Goal: Task Accomplishment & Management: Use online tool/utility

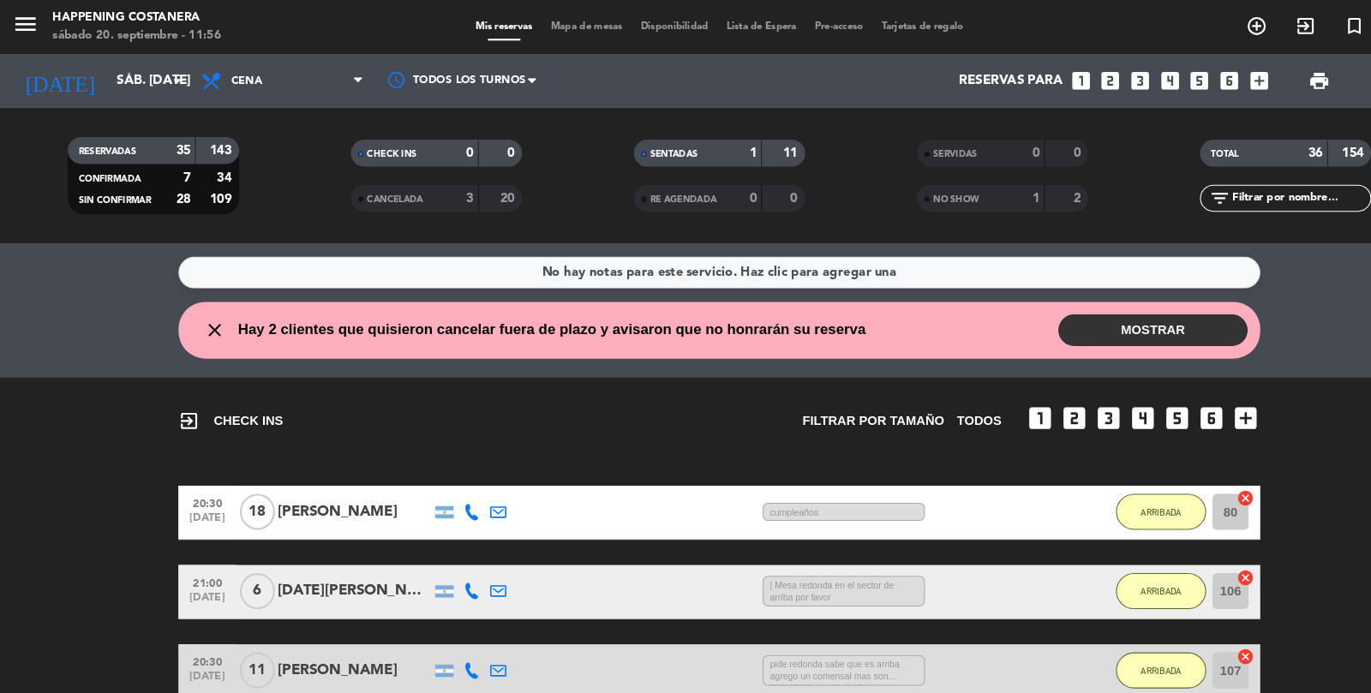
click at [1066, 324] on button "MOSTRAR" at bounding box center [1098, 314] width 180 height 30
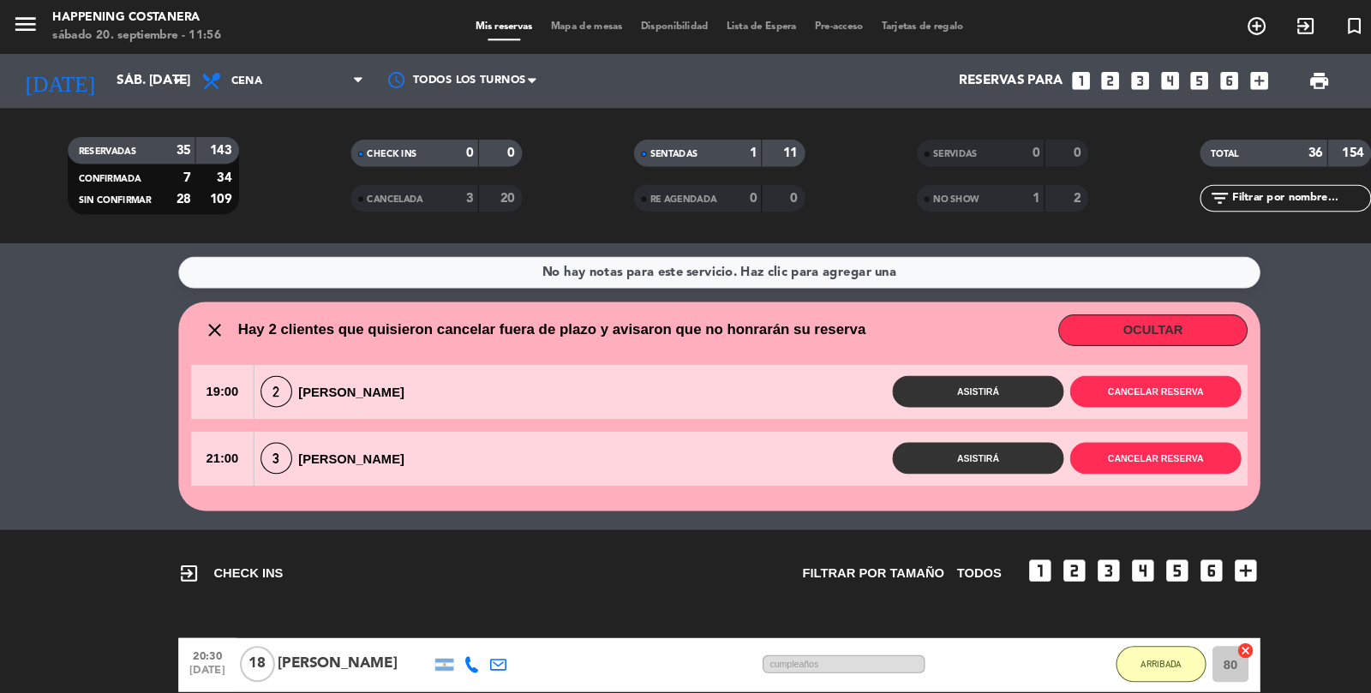
click at [568, 21] on span "Mapa de mesas" at bounding box center [560, 25] width 86 height 9
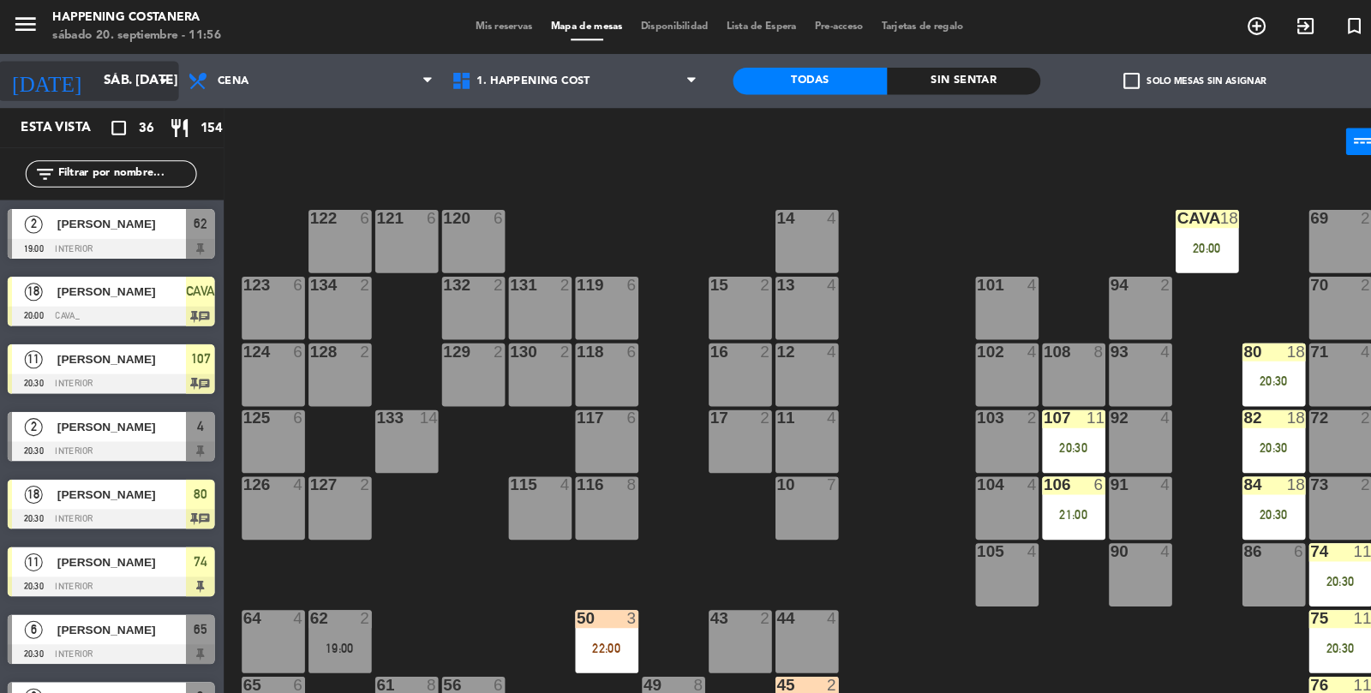
click at [121, 74] on input "sáb. [DATE]" at bounding box center [173, 77] width 165 height 33
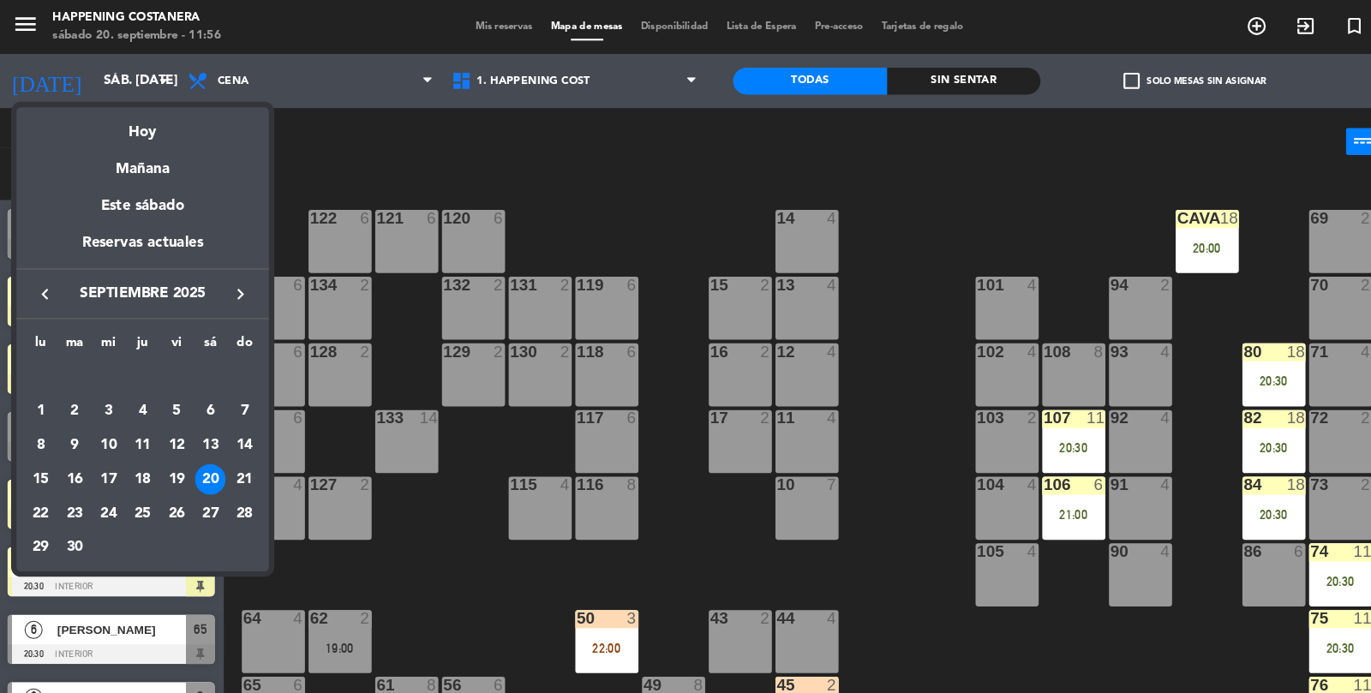
click at [622, 189] on div at bounding box center [685, 346] width 1371 height 693
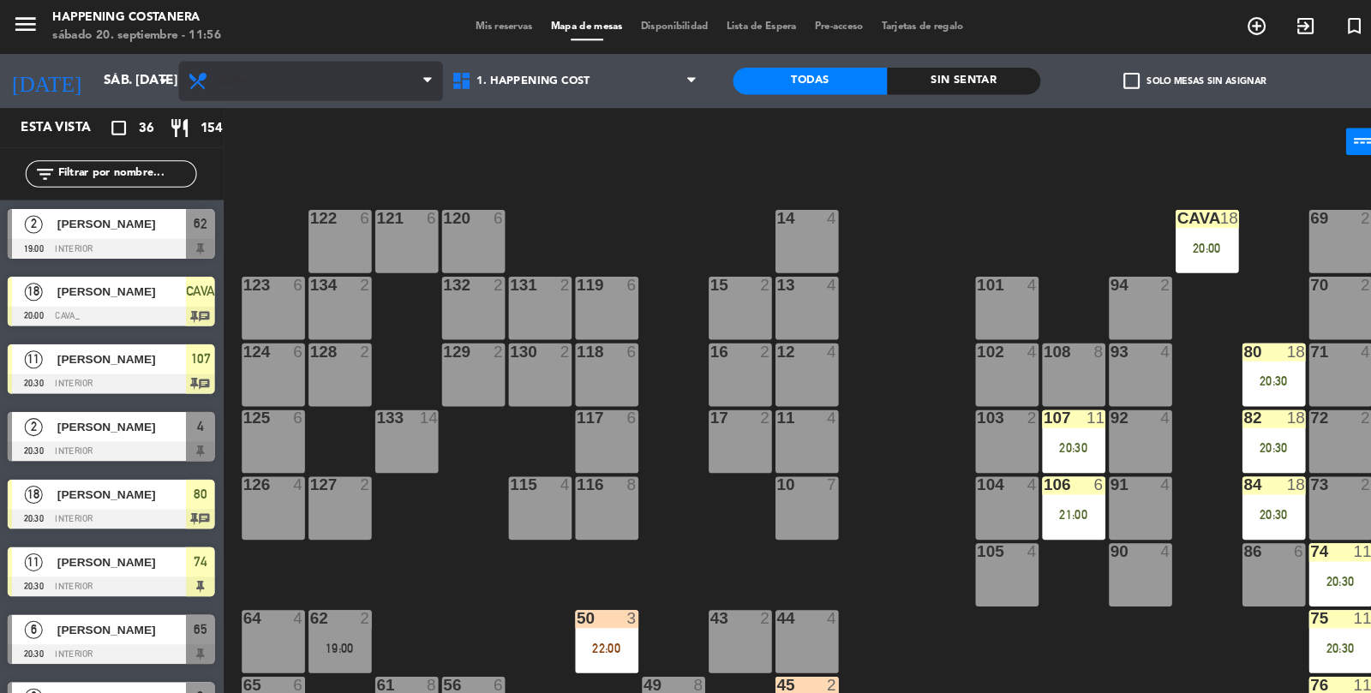
click at [291, 72] on span "Cena" at bounding box center [296, 77] width 251 height 38
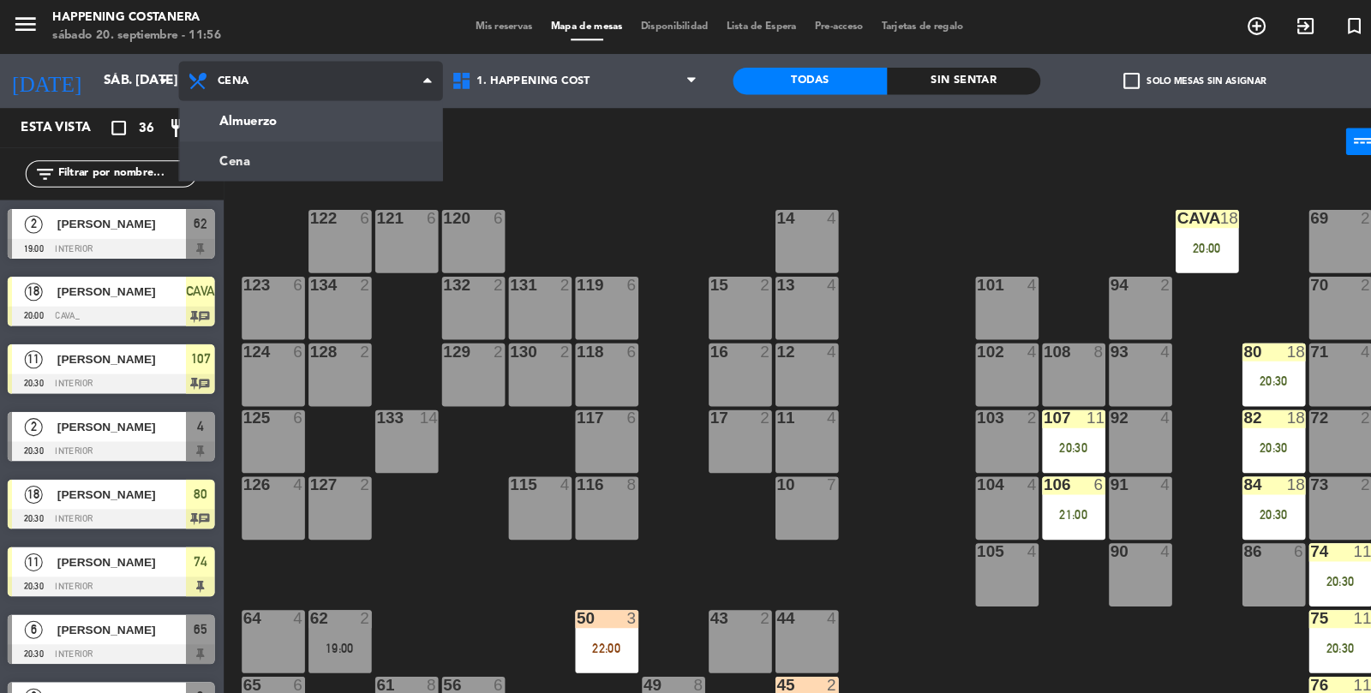
click at [267, 102] on div "Almuerzo Cena Cena Almuerzo Cena" at bounding box center [296, 76] width 251 height 51
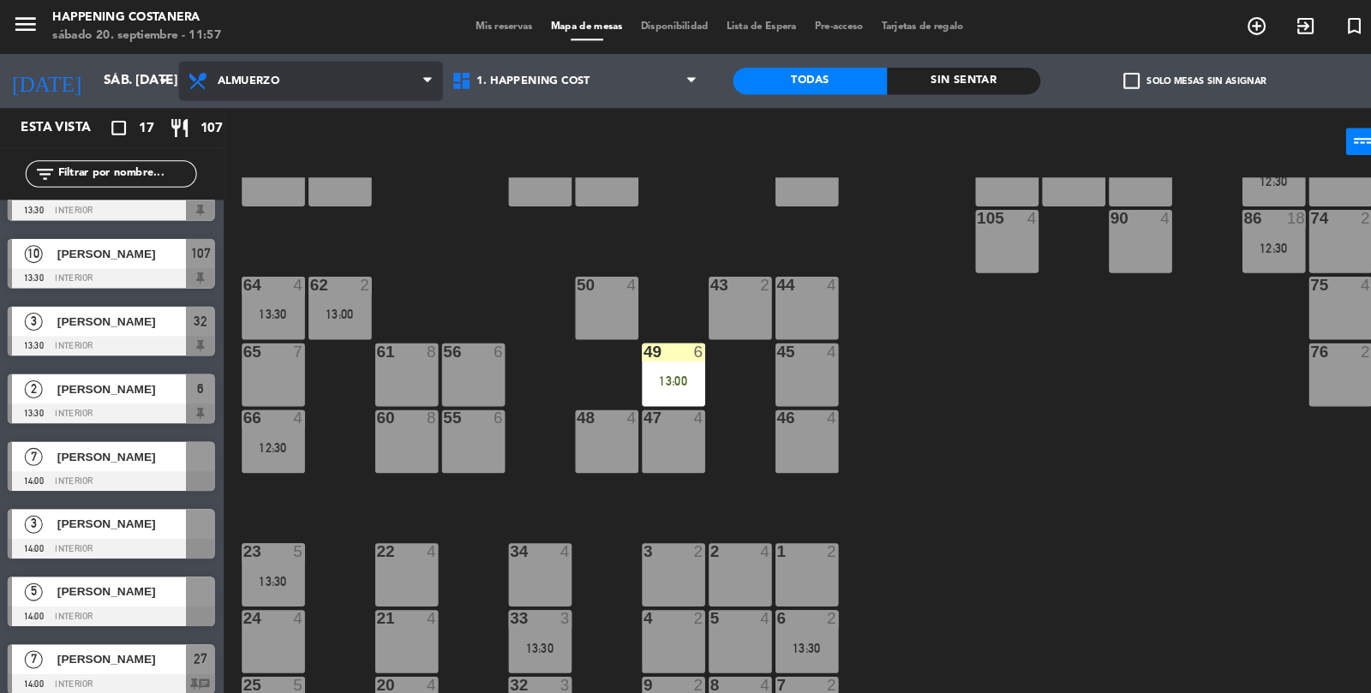
scroll to position [317, 0]
click at [99, 447] on div "[PERSON_NAME]" at bounding box center [116, 434] width 124 height 28
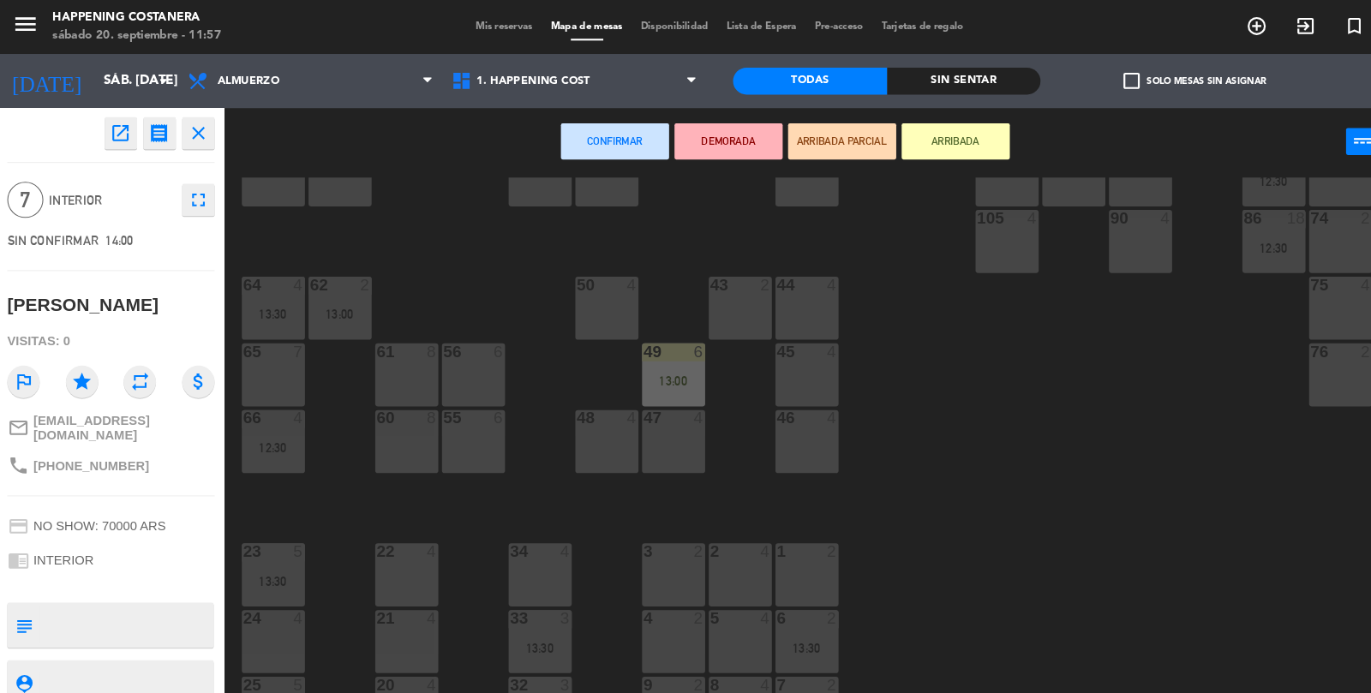
click at [399, 357] on div "61 8" at bounding box center [388, 357] width 60 height 60
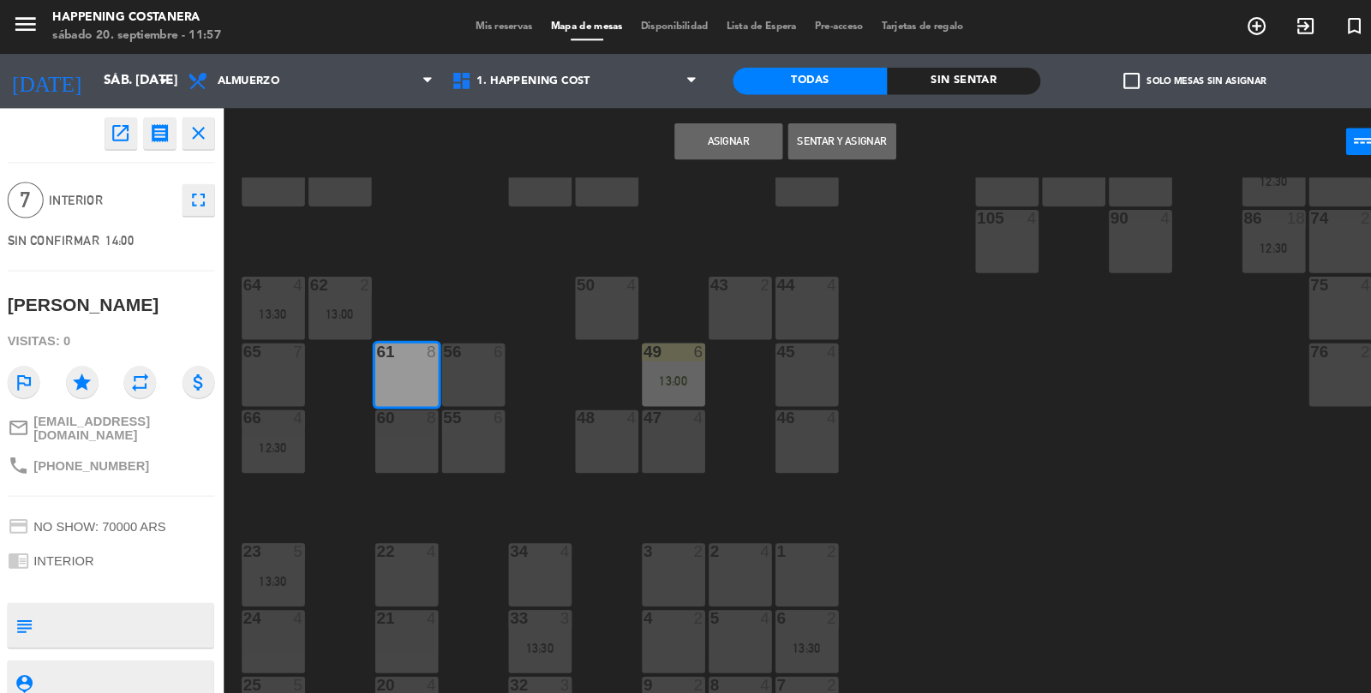
click at [991, 478] on div "69 2 122 6 121 6 120 6 14 4 CAVA 19 13:00 101 4 94 2 70 2 123 6 131 2 134 2 132…" at bounding box center [799, 432] width 1143 height 526
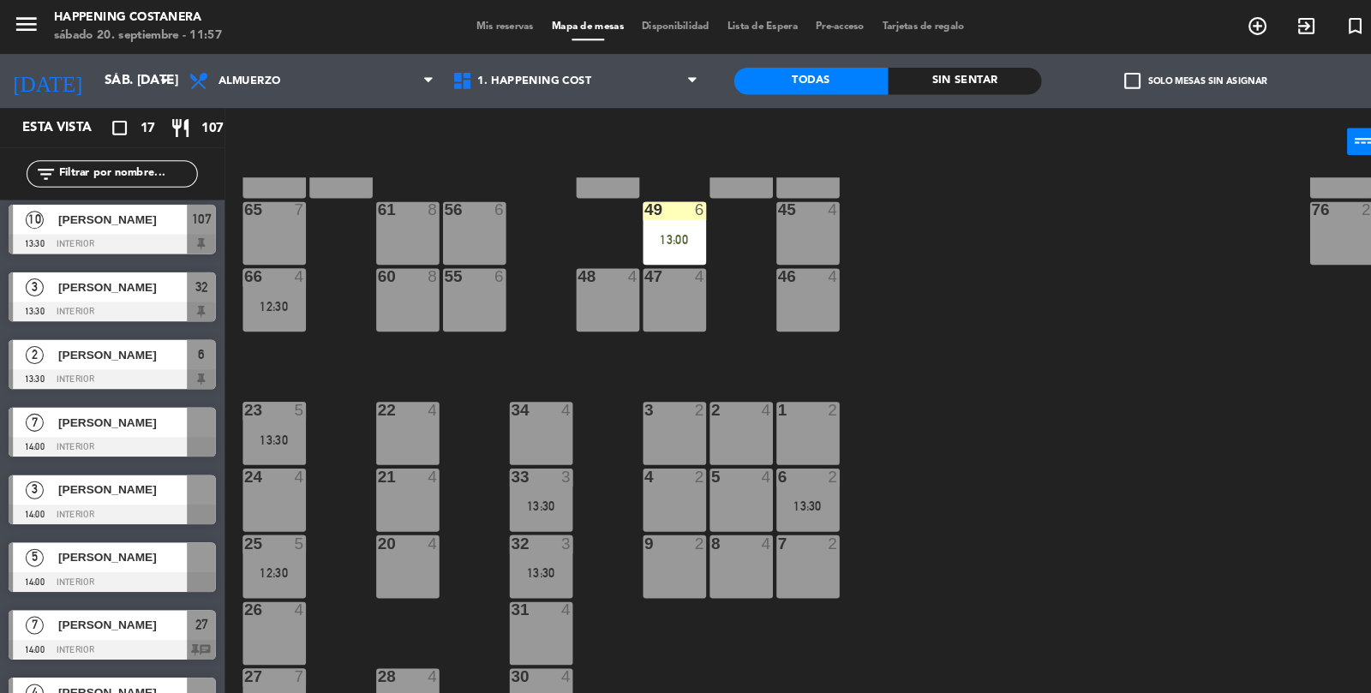
scroll to position [591, 0]
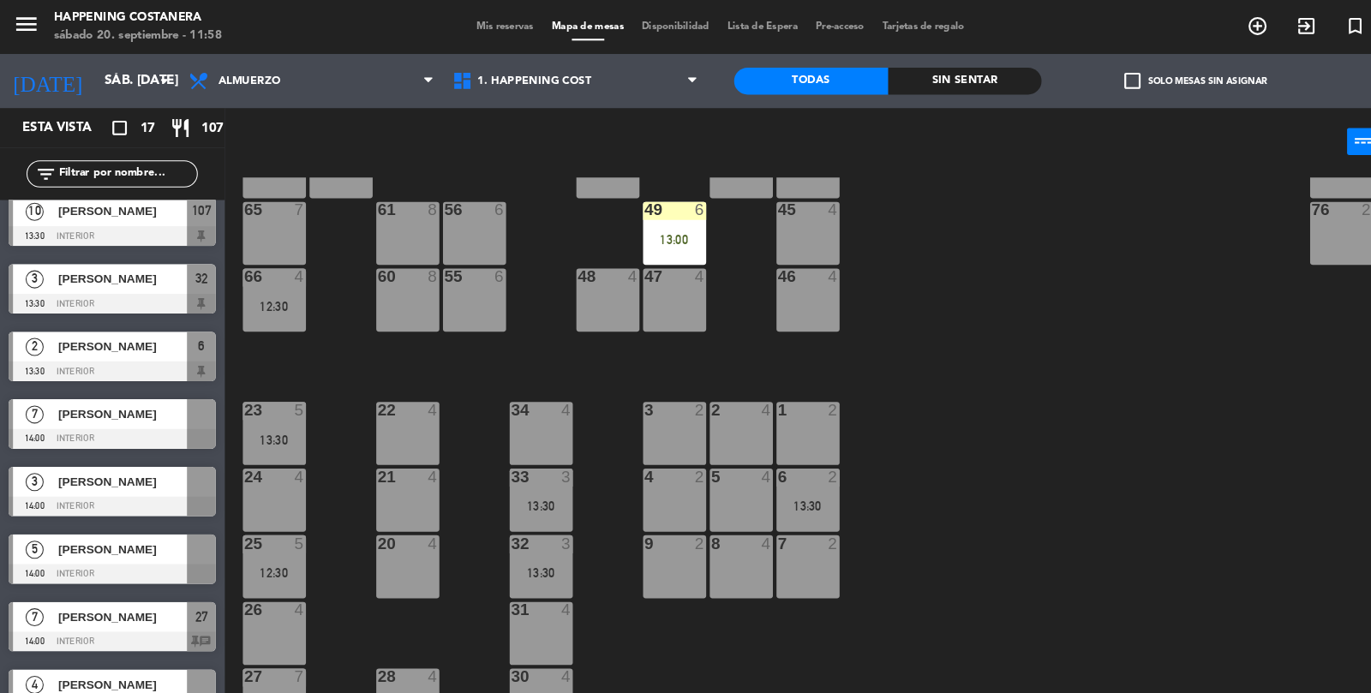
click at [123, 409] on div at bounding box center [107, 417] width 197 height 19
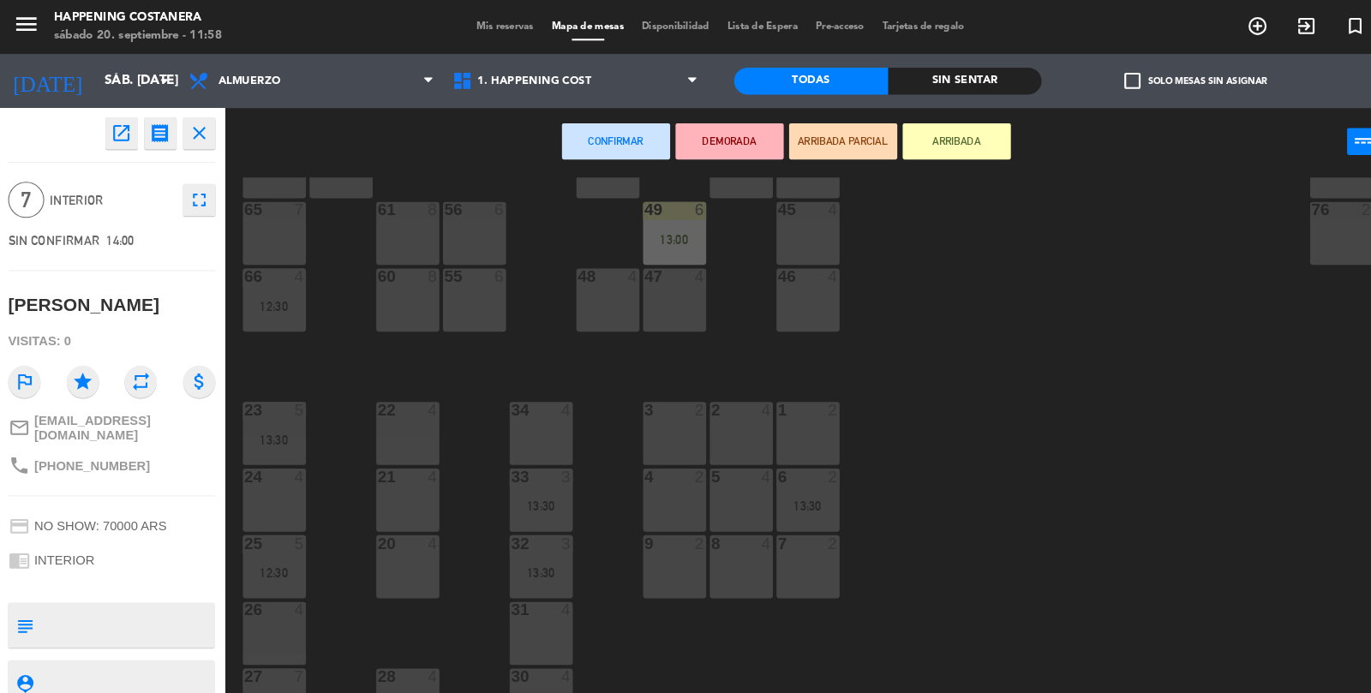
click at [386, 293] on div "60 8" at bounding box center [388, 285] width 60 height 60
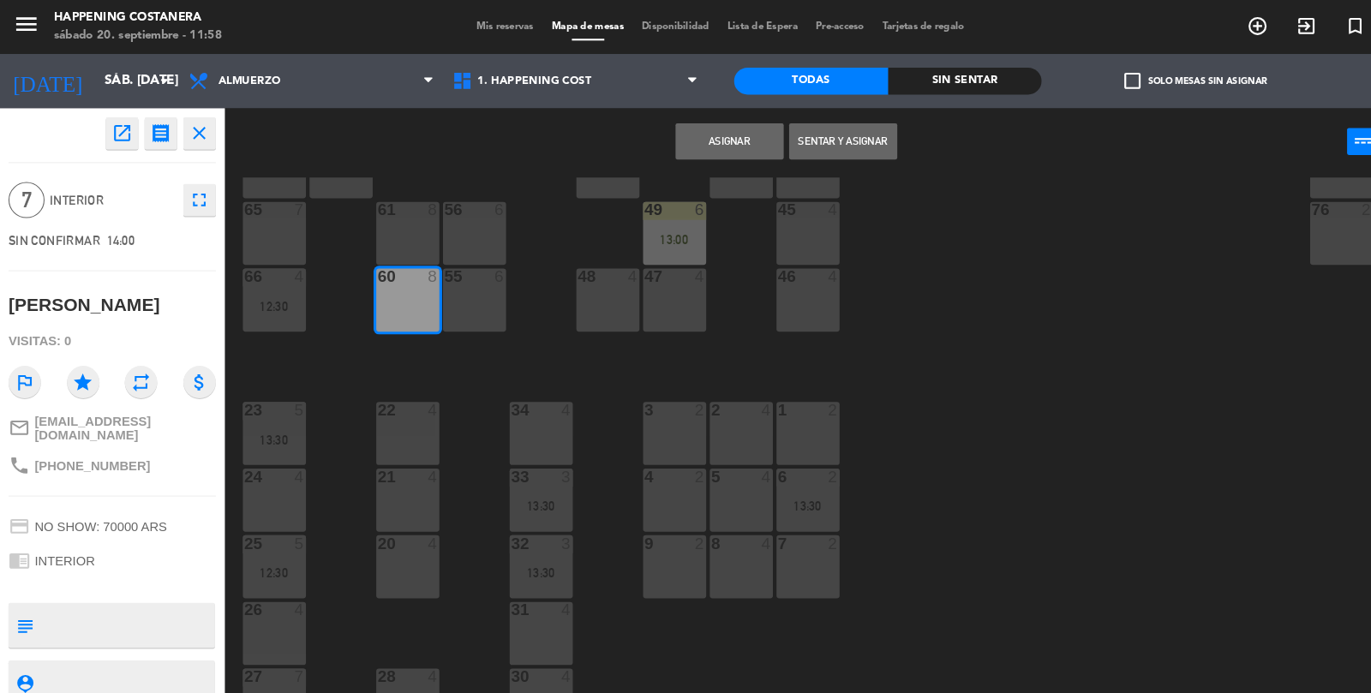
click at [723, 129] on button "Asignar" at bounding box center [694, 134] width 103 height 34
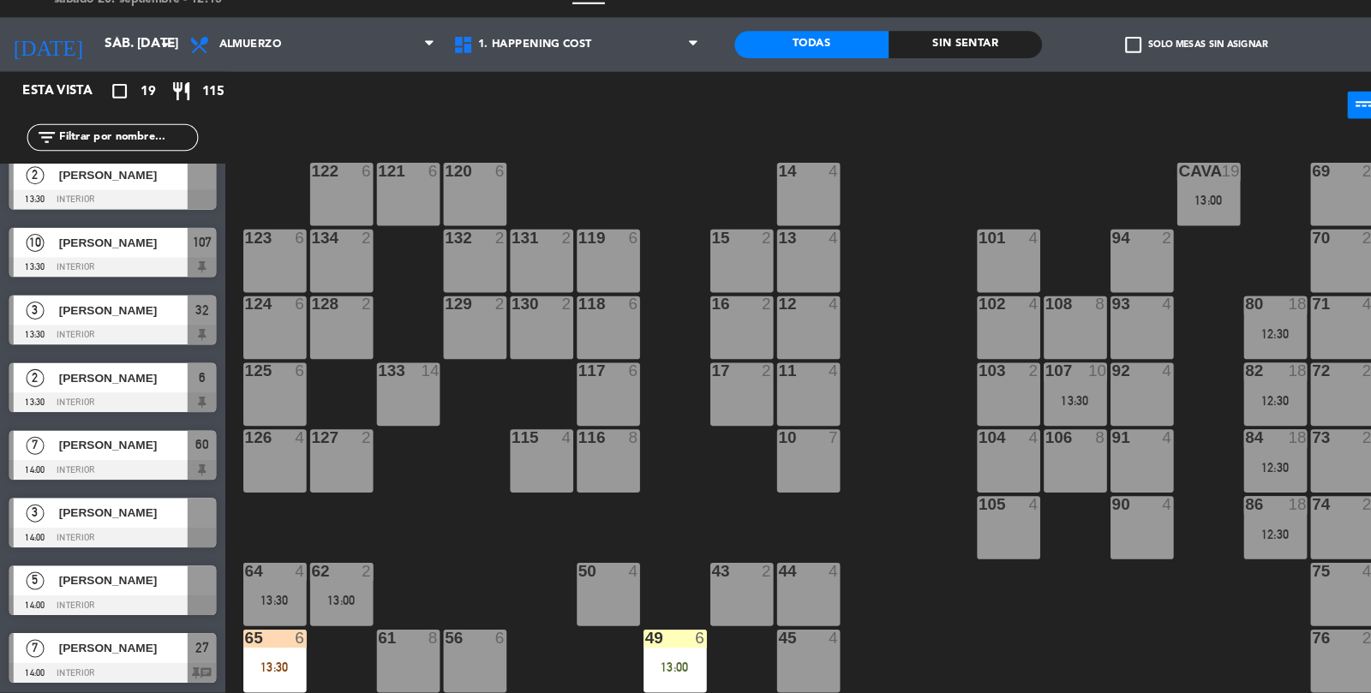
scroll to position [0, 0]
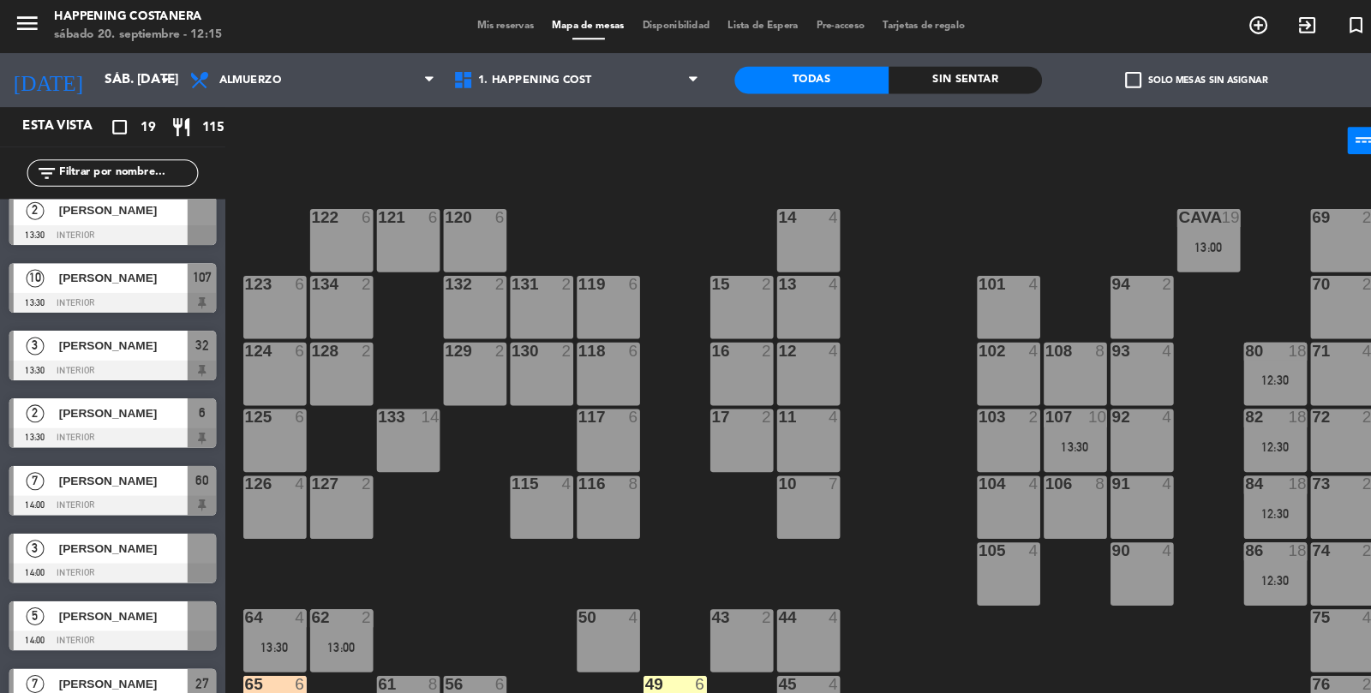
click at [1203, 32] on icon "add_circle_outline" at bounding box center [1196, 24] width 21 height 21
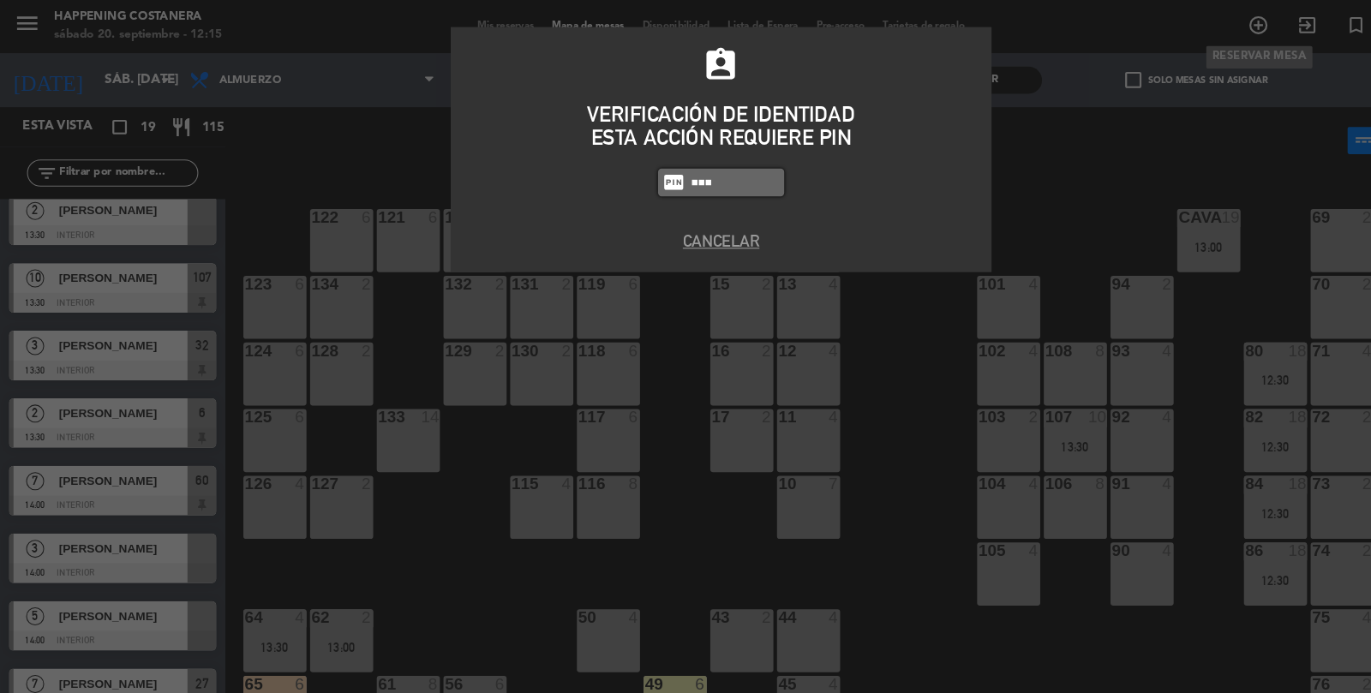
type input "8116"
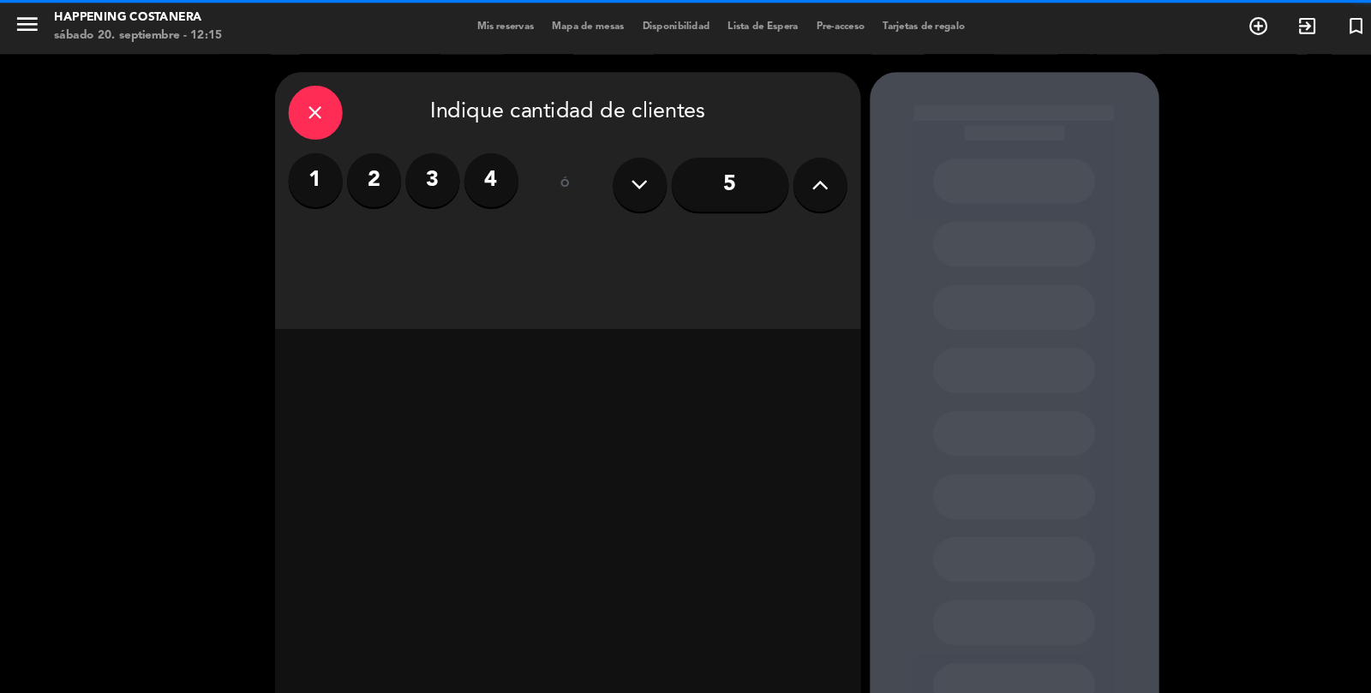
click at [803, 178] on button at bounding box center [779, 175] width 51 height 51
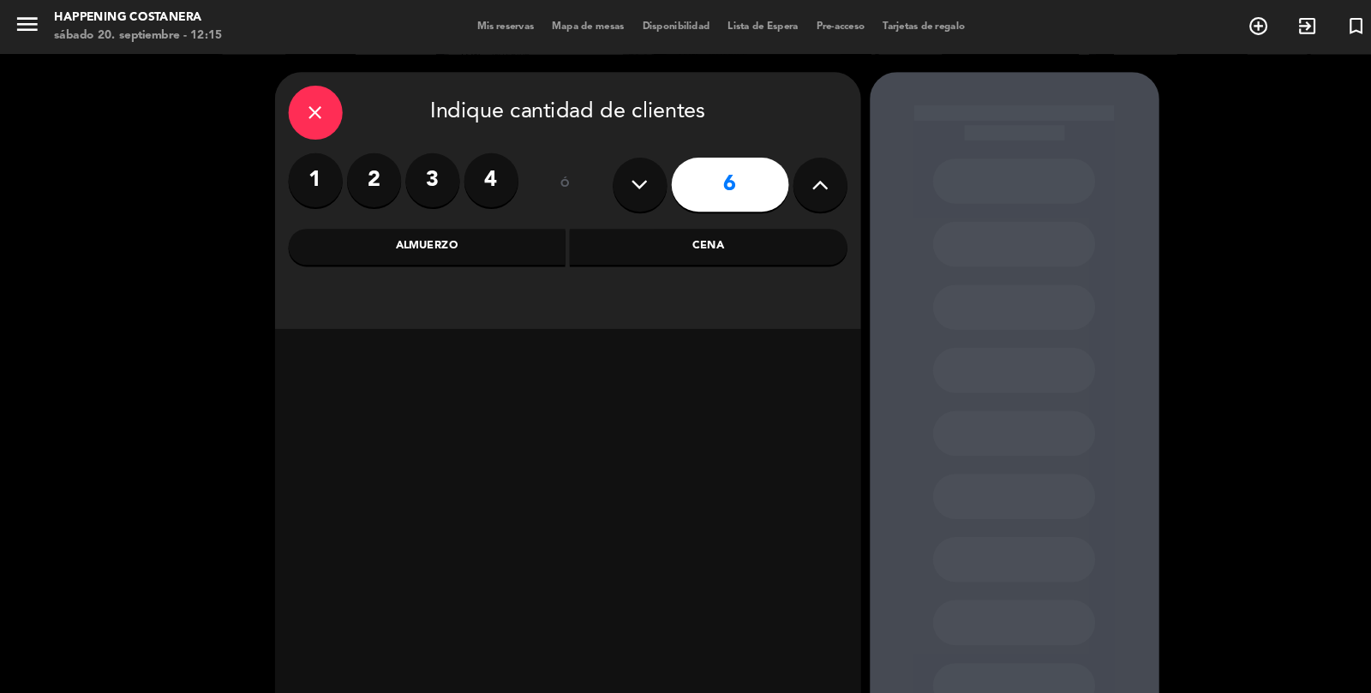
click at [429, 245] on div "Almuerzo" at bounding box center [406, 235] width 264 height 34
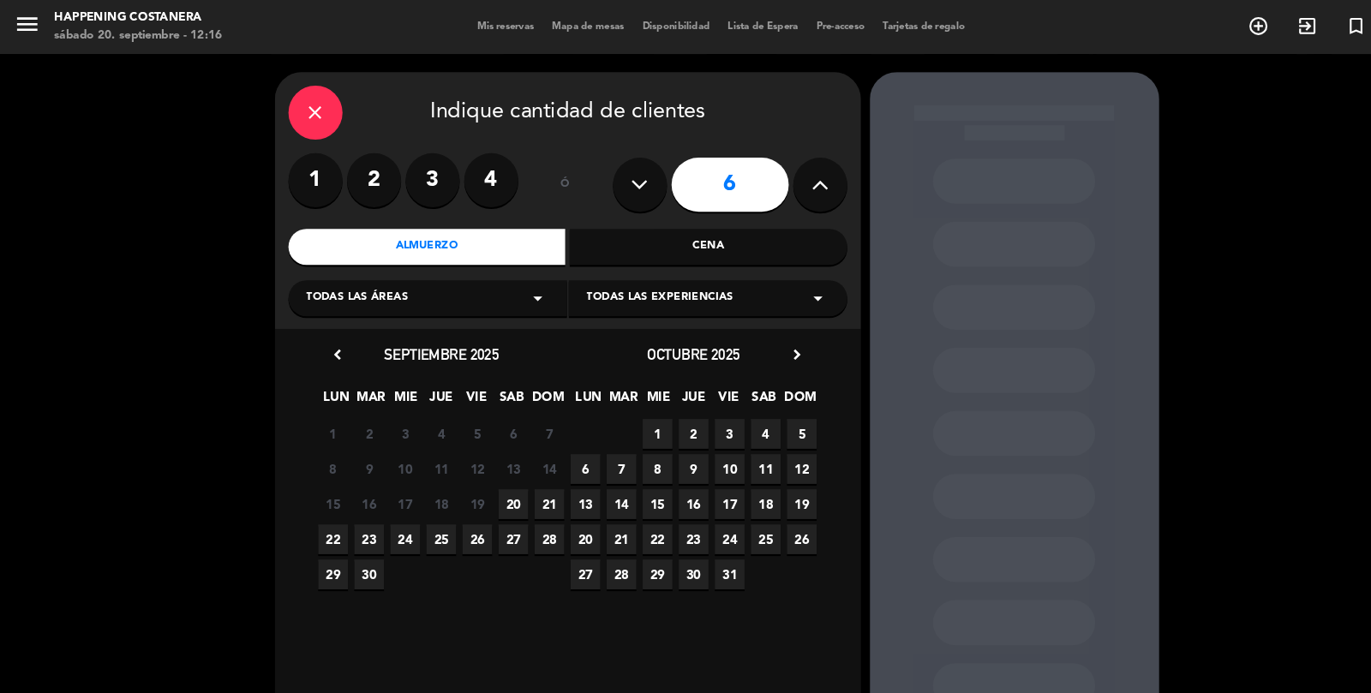
click at [483, 477] on span "20" at bounding box center [488, 479] width 28 height 28
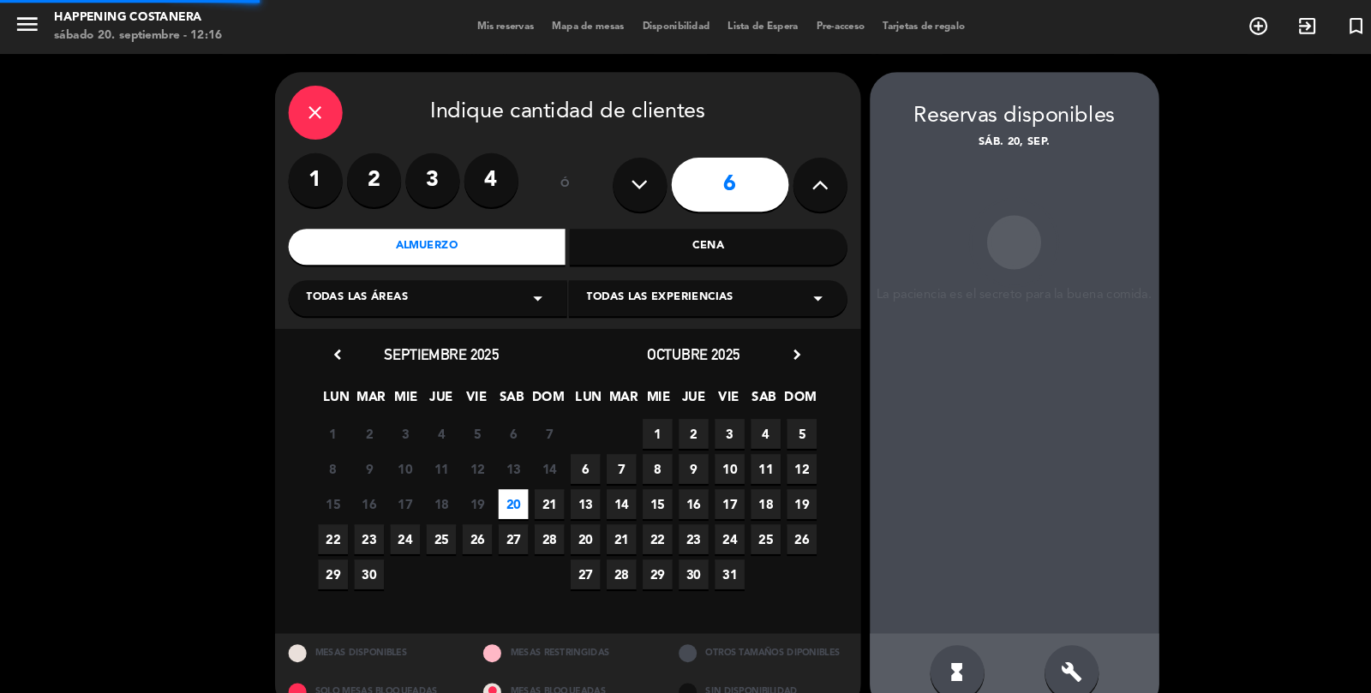
scroll to position [69, 0]
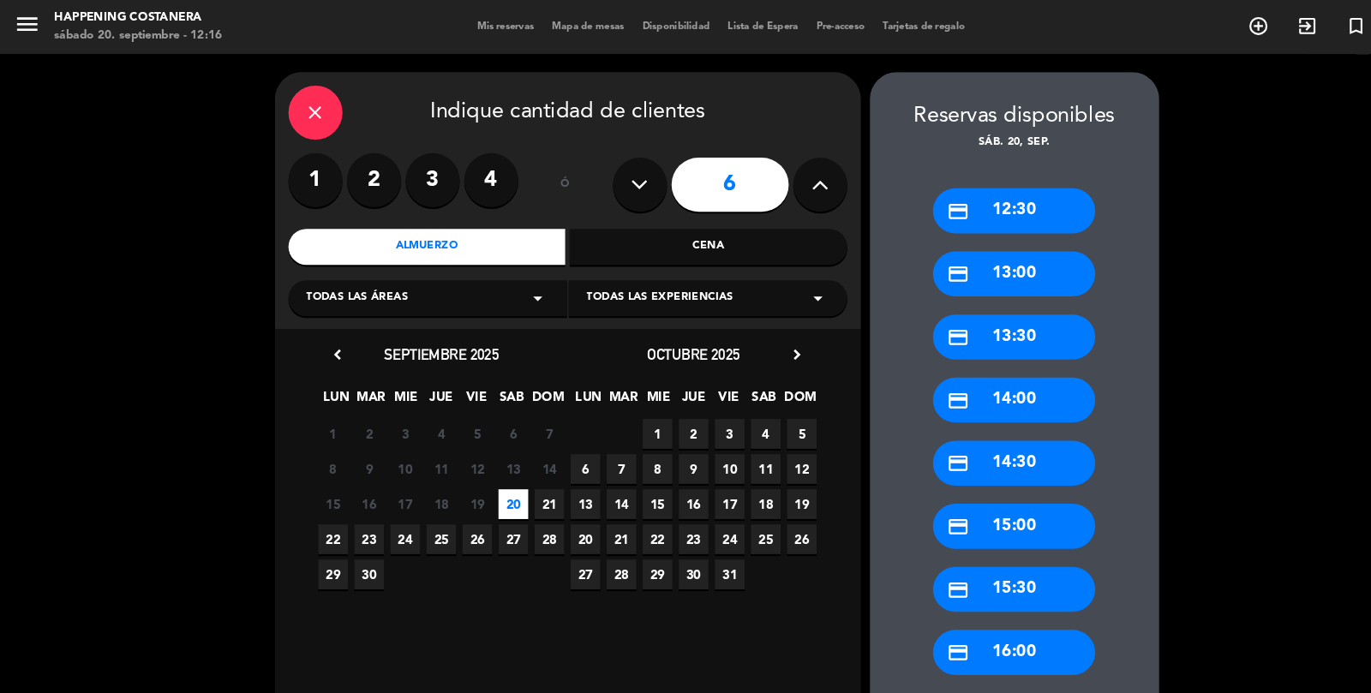
click at [969, 299] on div "credit_card 13:30" at bounding box center [964, 320] width 154 height 43
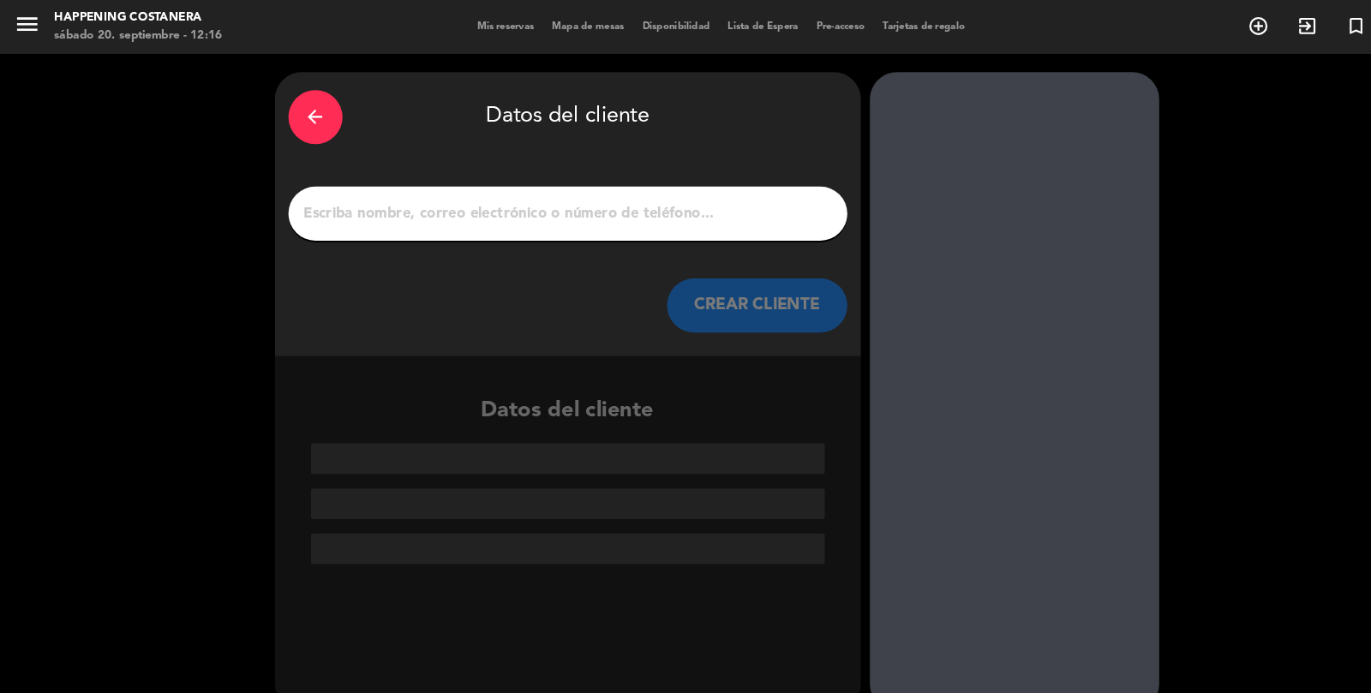
click at [346, 191] on input "1" at bounding box center [540, 203] width 506 height 24
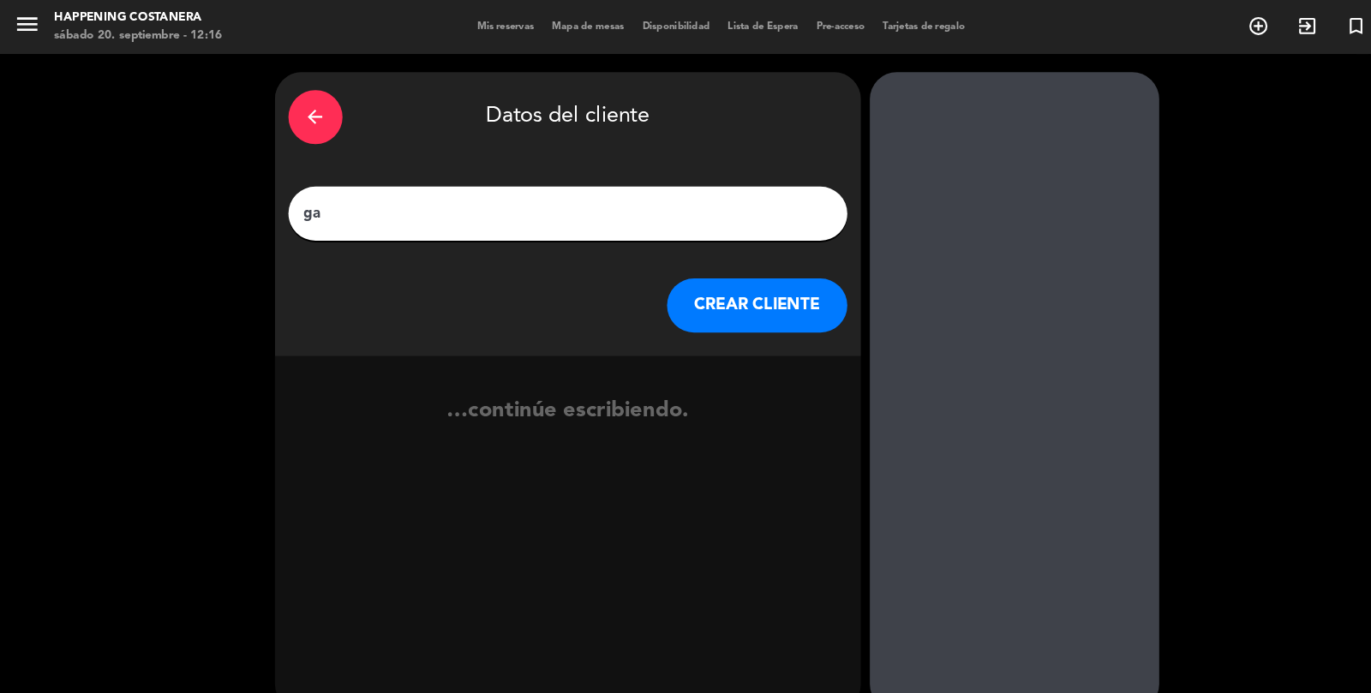
type input "g"
type input "tr1 [PERSON_NAME]"
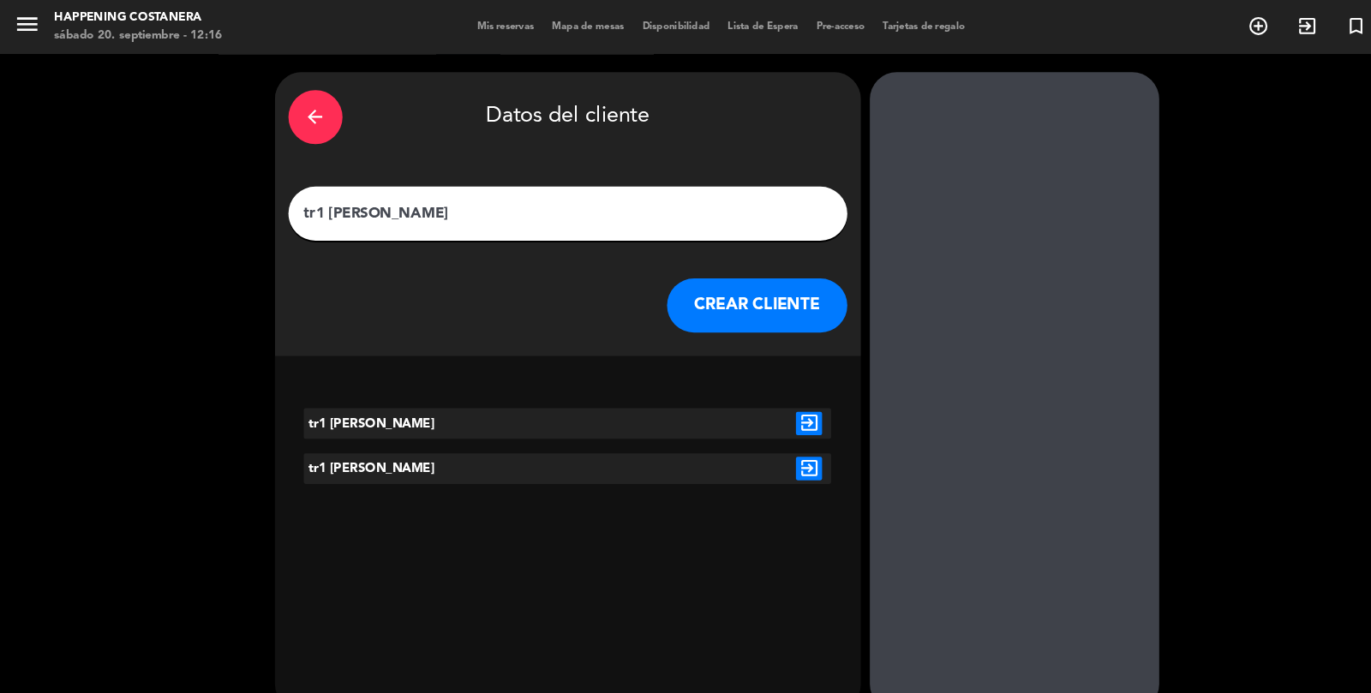
click at [780, 388] on div "exit_to_app" at bounding box center [769, 402] width 42 height 29
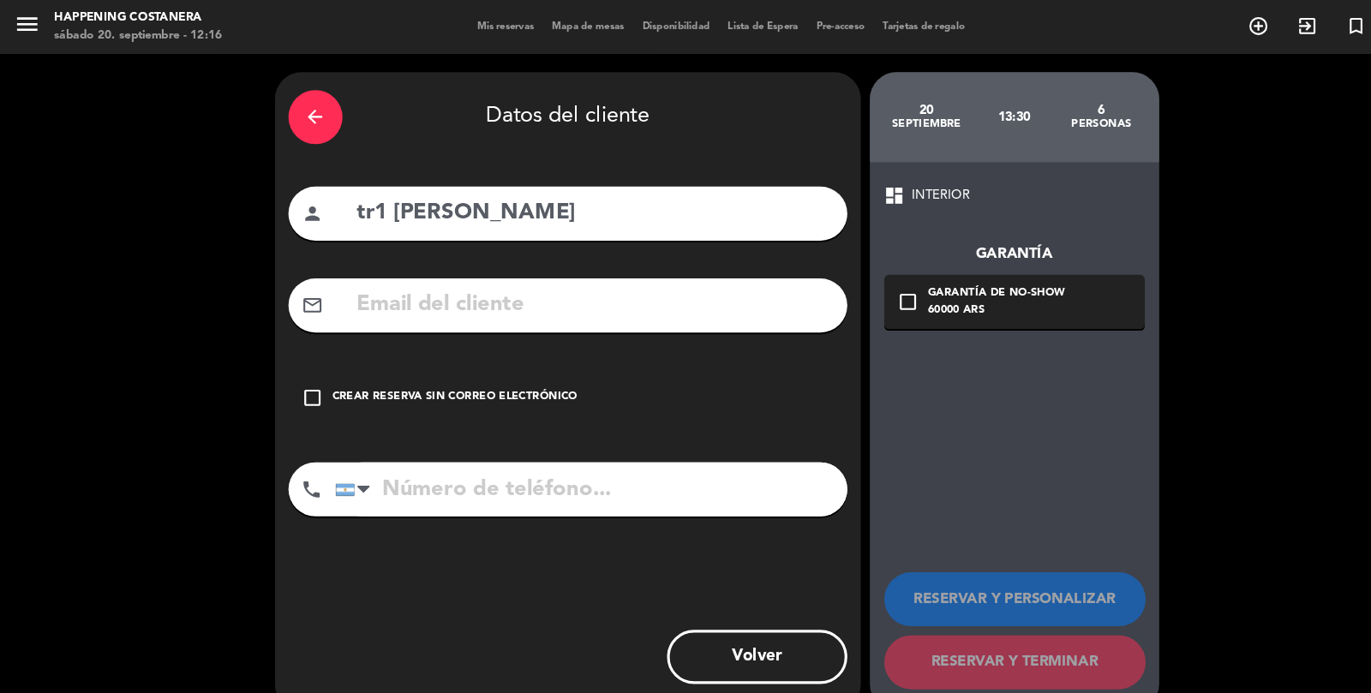
click at [585, 352] on div "check_box_outline_blank Crear reserva sin correo electrónico" at bounding box center [539, 377] width 531 height 51
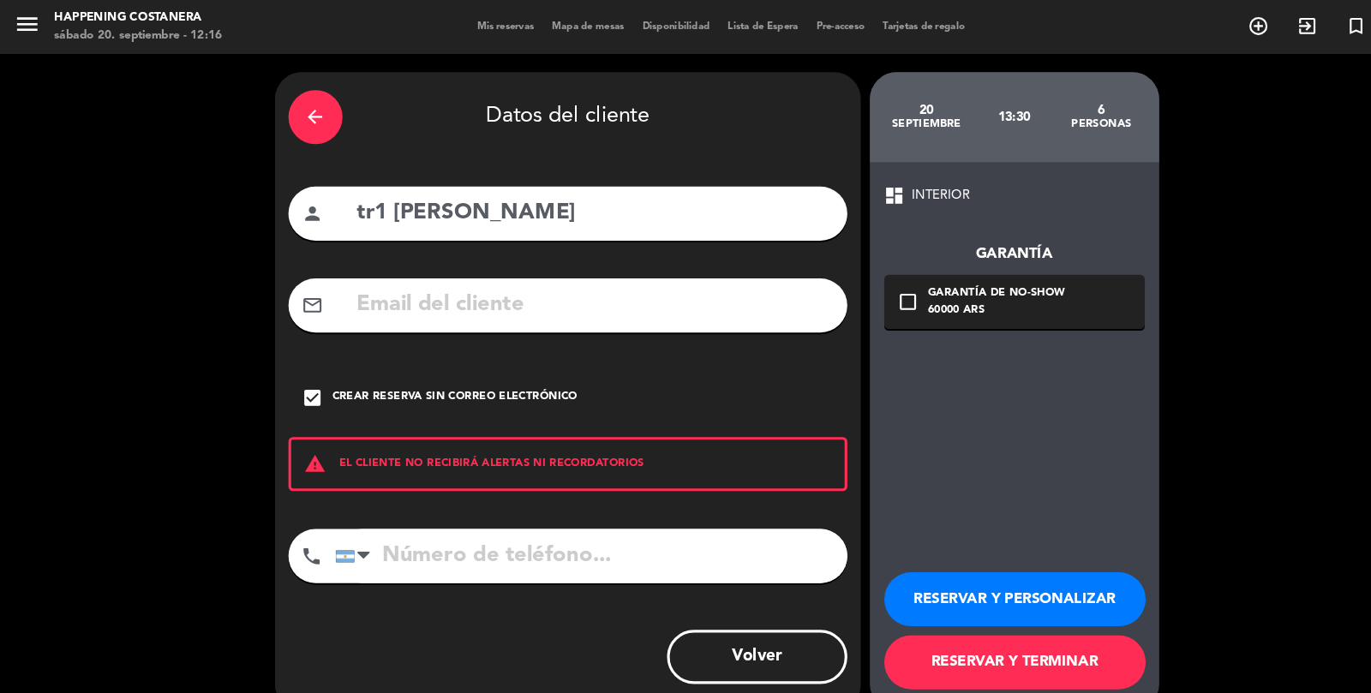
click at [967, 596] on button "RESERVAR Y PERSONALIZAR" at bounding box center [965, 569] width 249 height 51
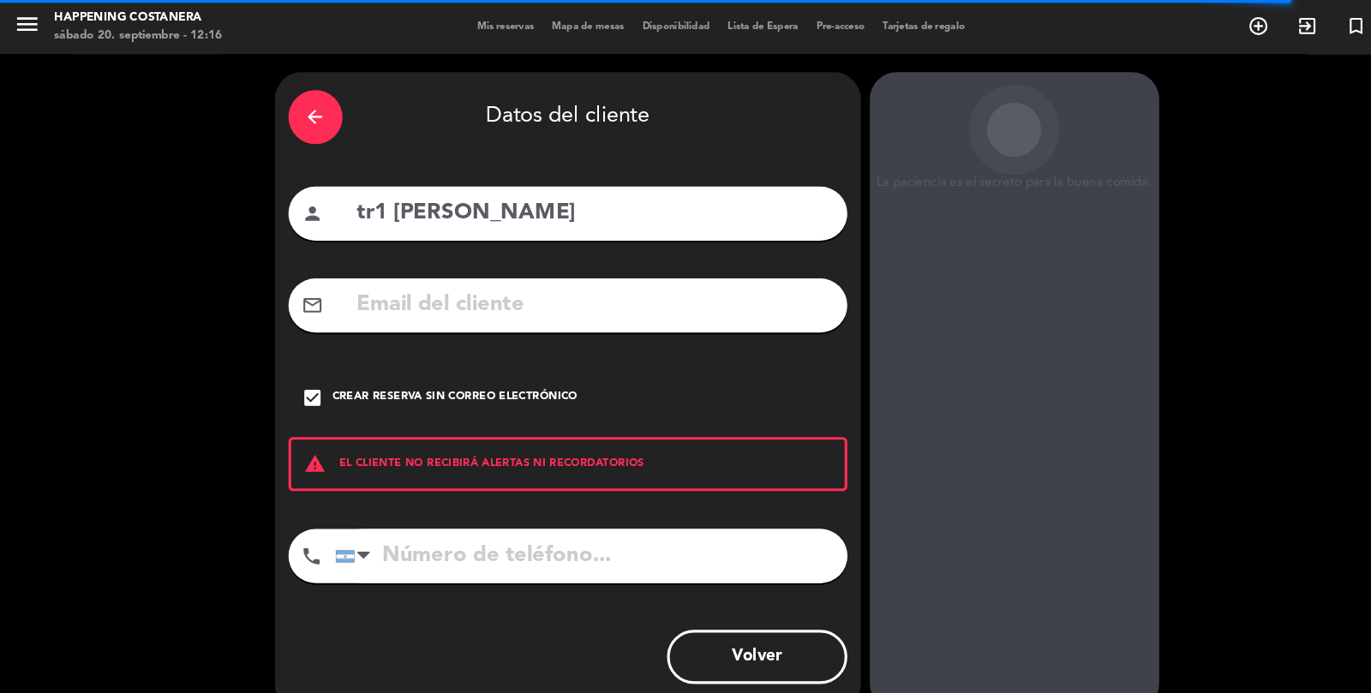
scroll to position [0, 0]
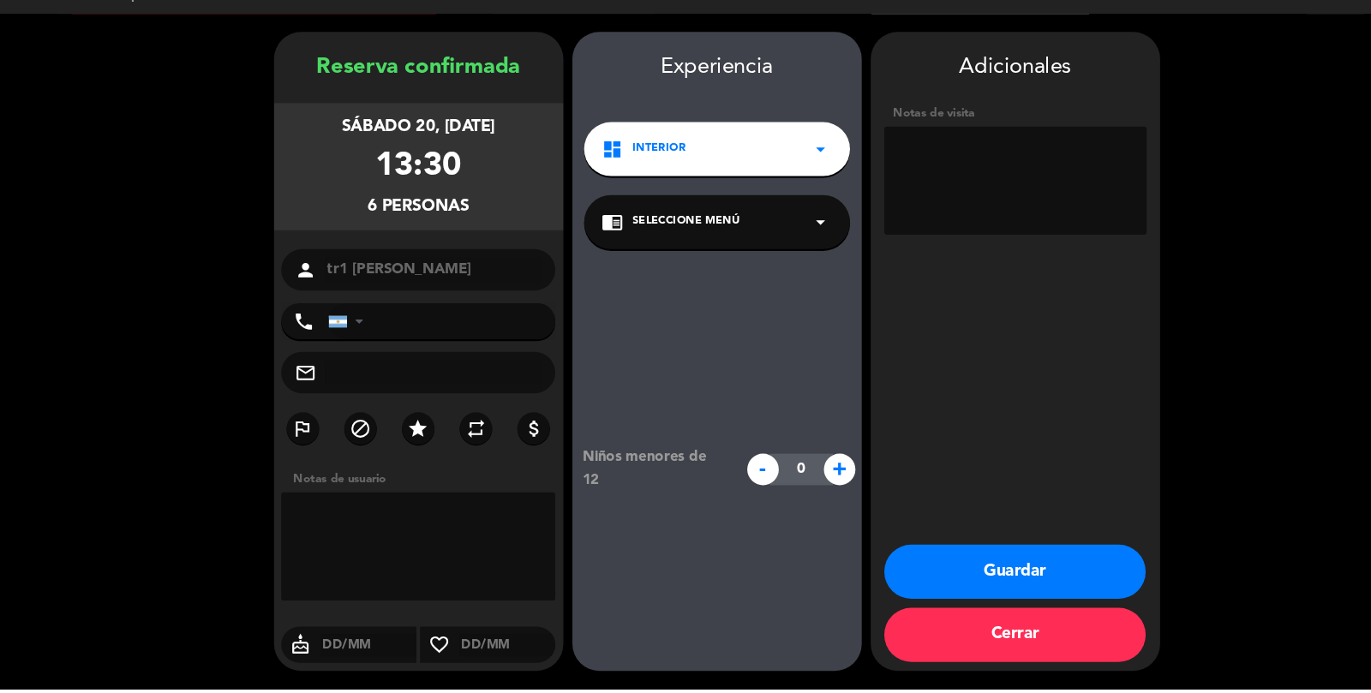
click at [976, 608] on button "Guardar" at bounding box center [965, 581] width 249 height 51
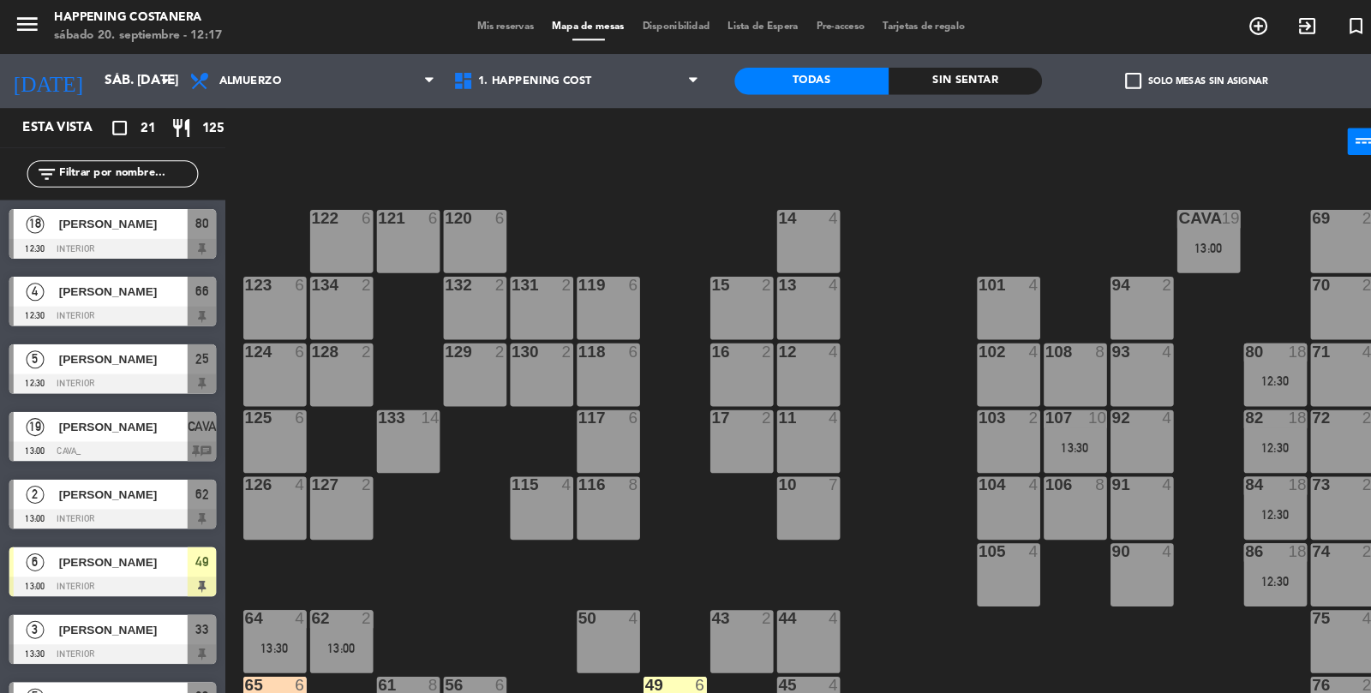
click at [117, 170] on input "text" at bounding box center [121, 165] width 133 height 19
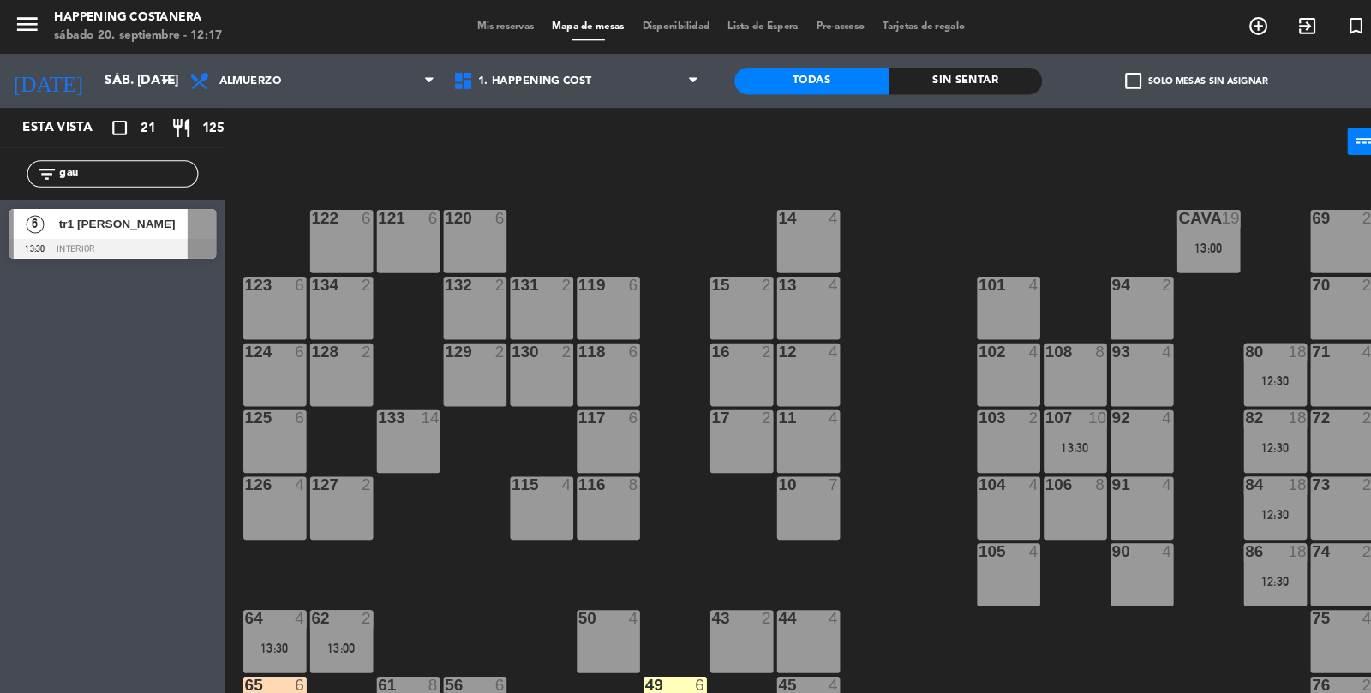
scroll to position [369, 0]
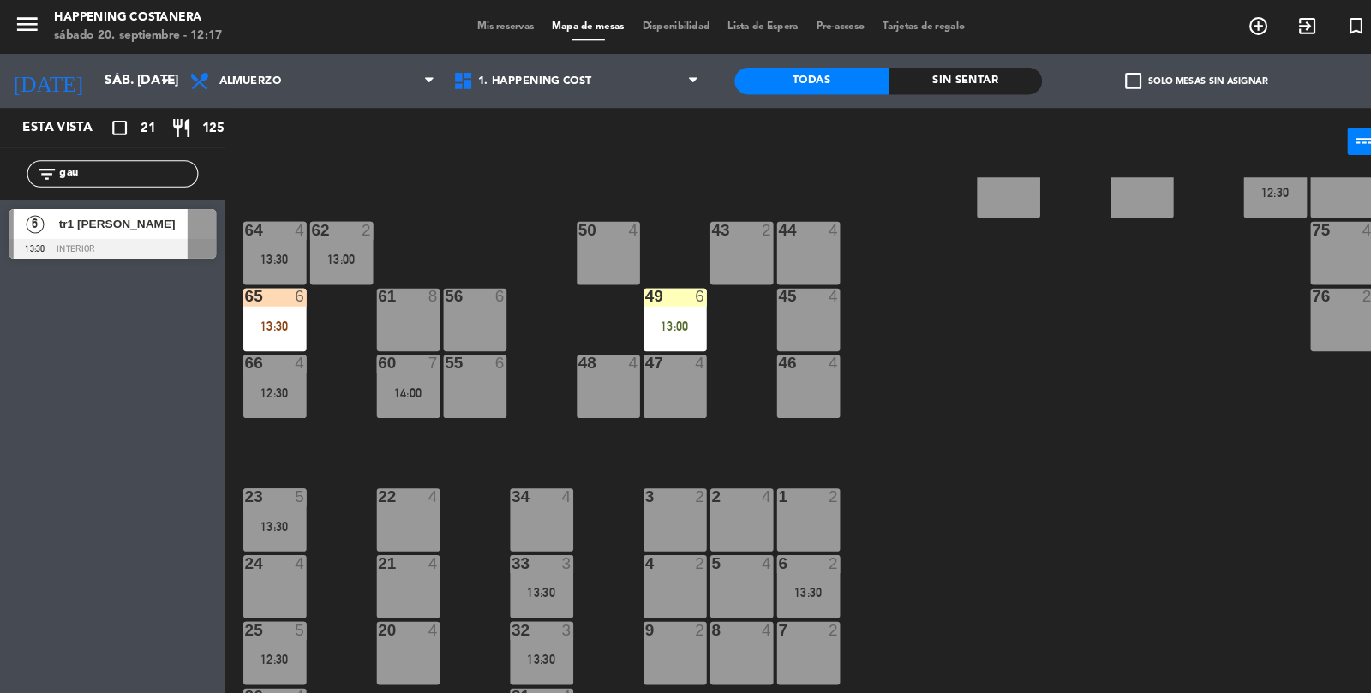
type input "gau"
click at [117, 220] on span "tr1 [PERSON_NAME]" at bounding box center [117, 213] width 123 height 18
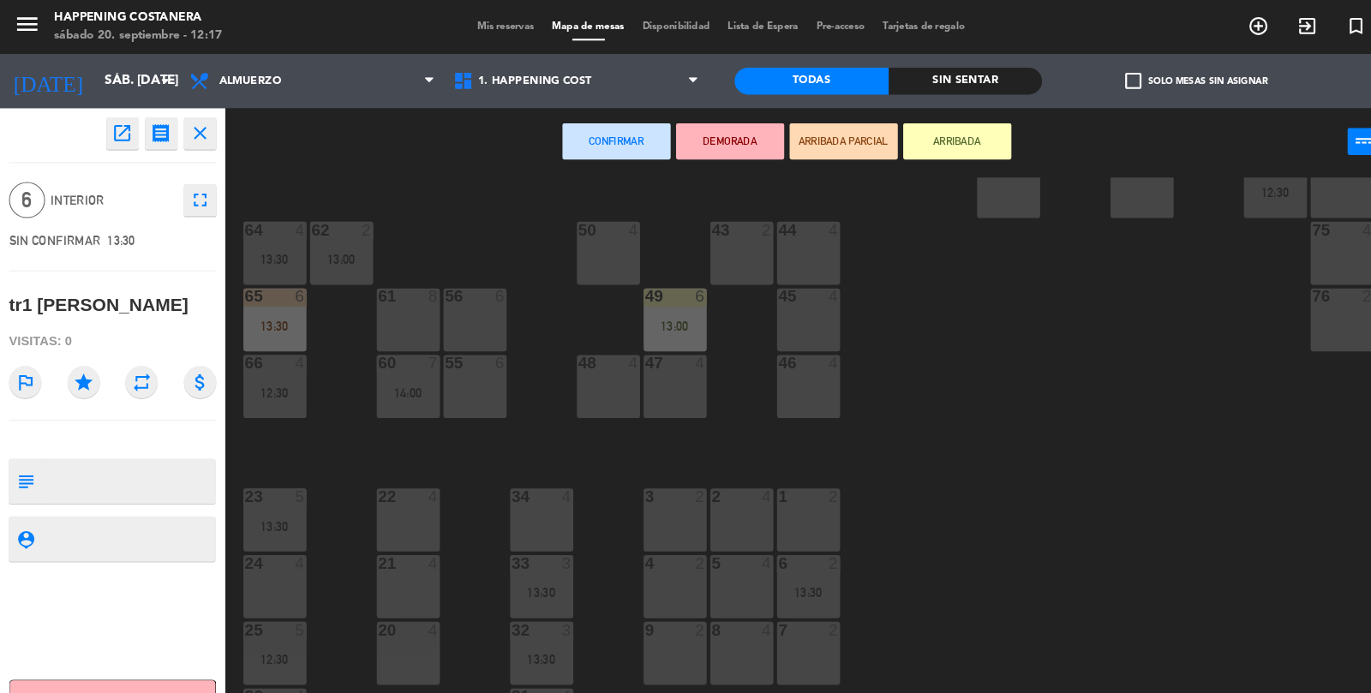
click at [390, 309] on div "61 8" at bounding box center [388, 304] width 60 height 60
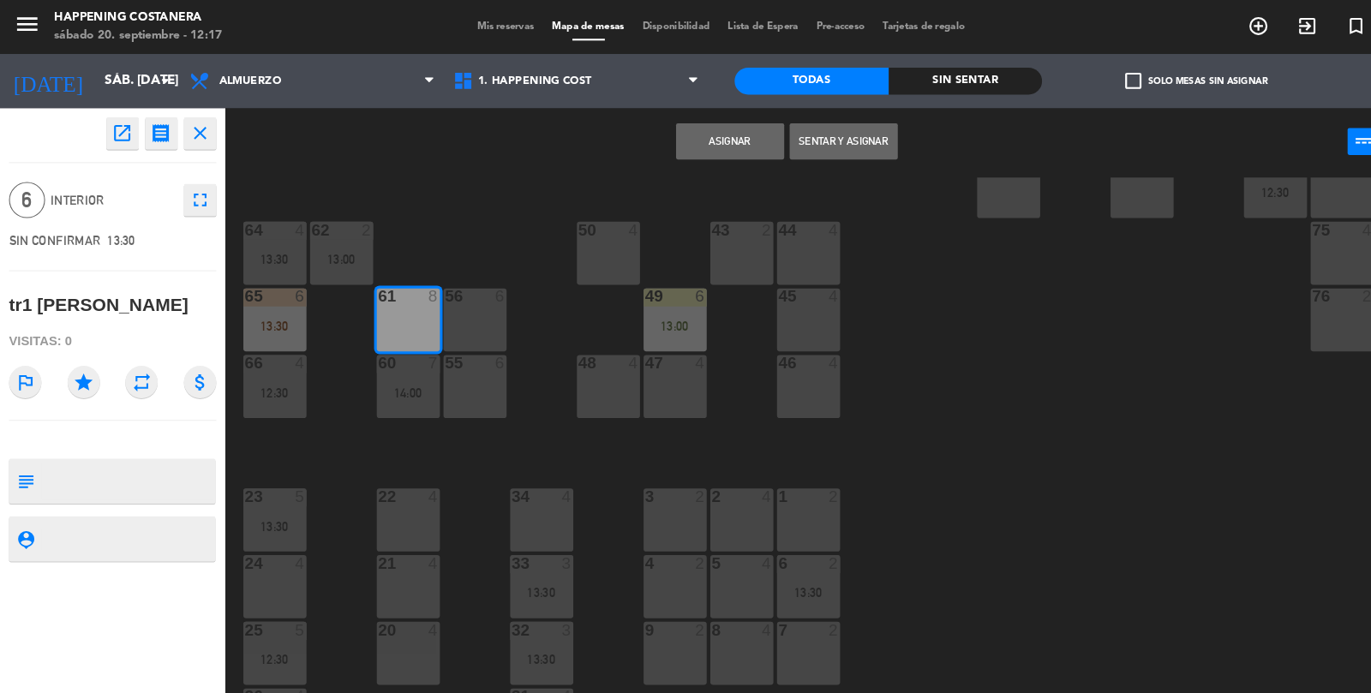
click at [693, 131] on button "Asignar" at bounding box center [694, 134] width 103 height 34
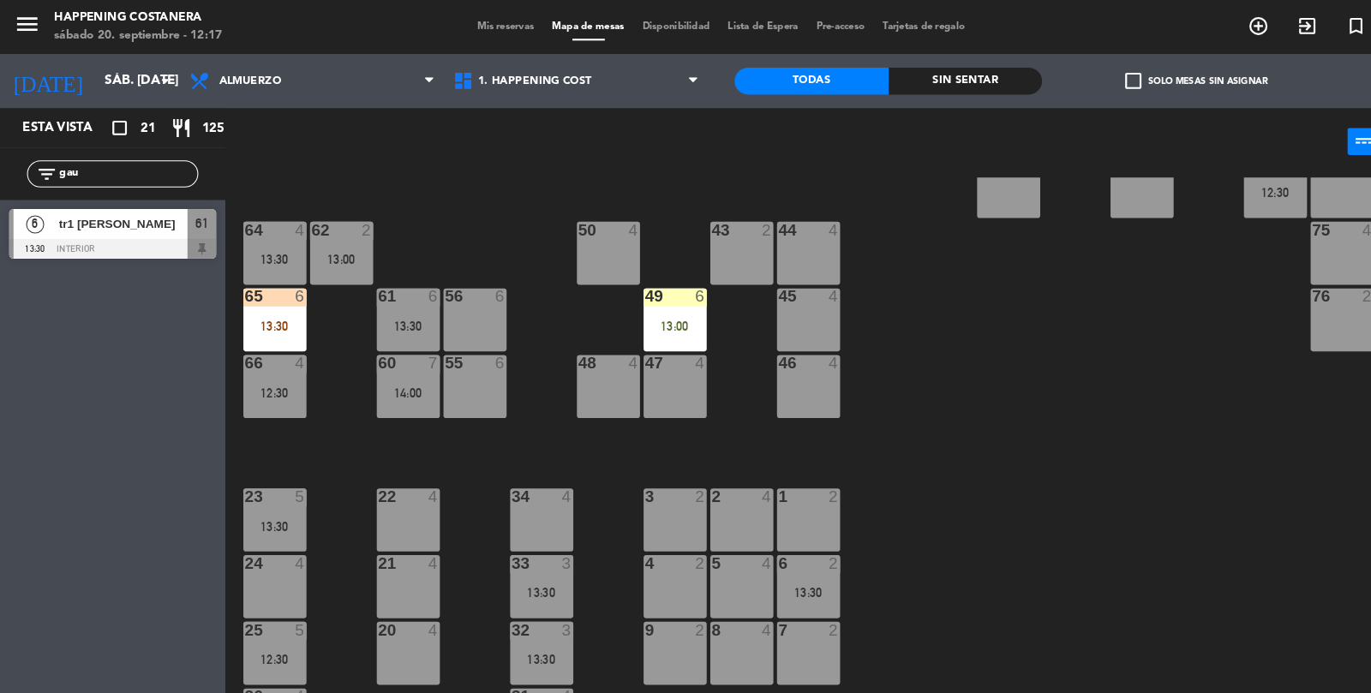
click at [135, 166] on input "gau" at bounding box center [121, 165] width 133 height 19
click at [98, 227] on div at bounding box center [107, 236] width 197 height 19
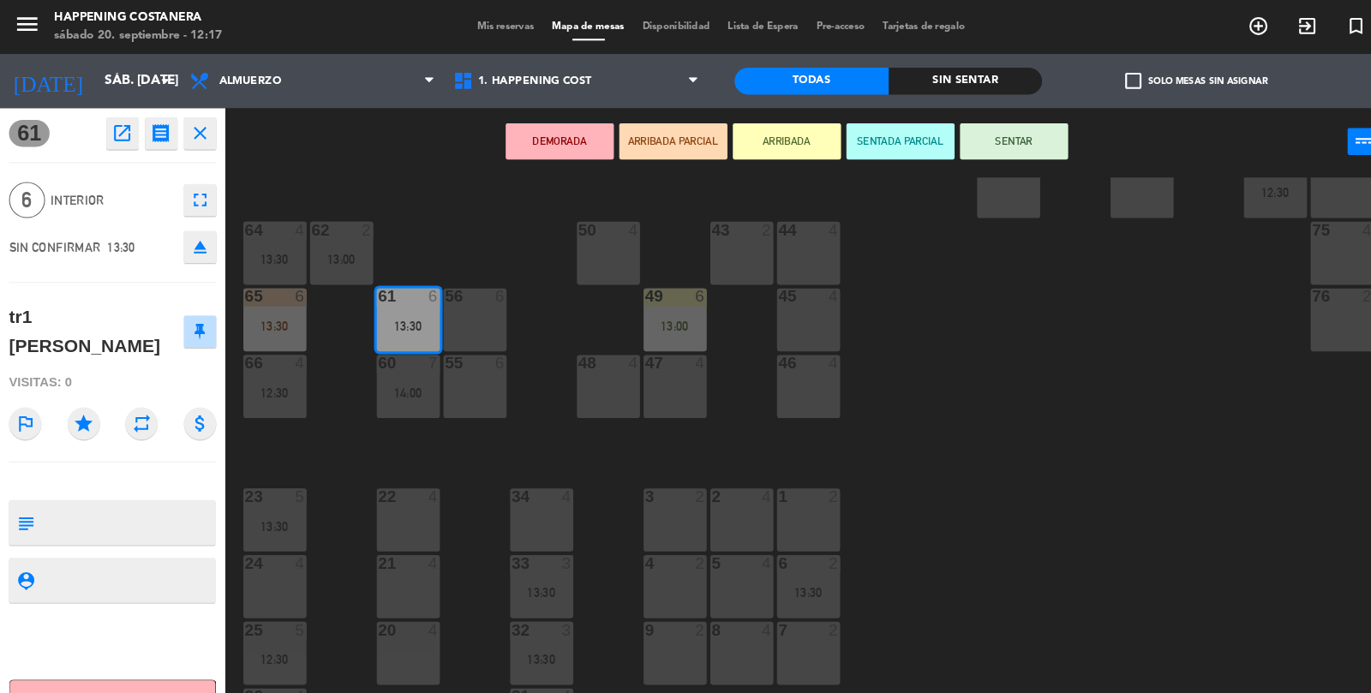
click at [759, 129] on button "ARRIBADA" at bounding box center [748, 134] width 103 height 34
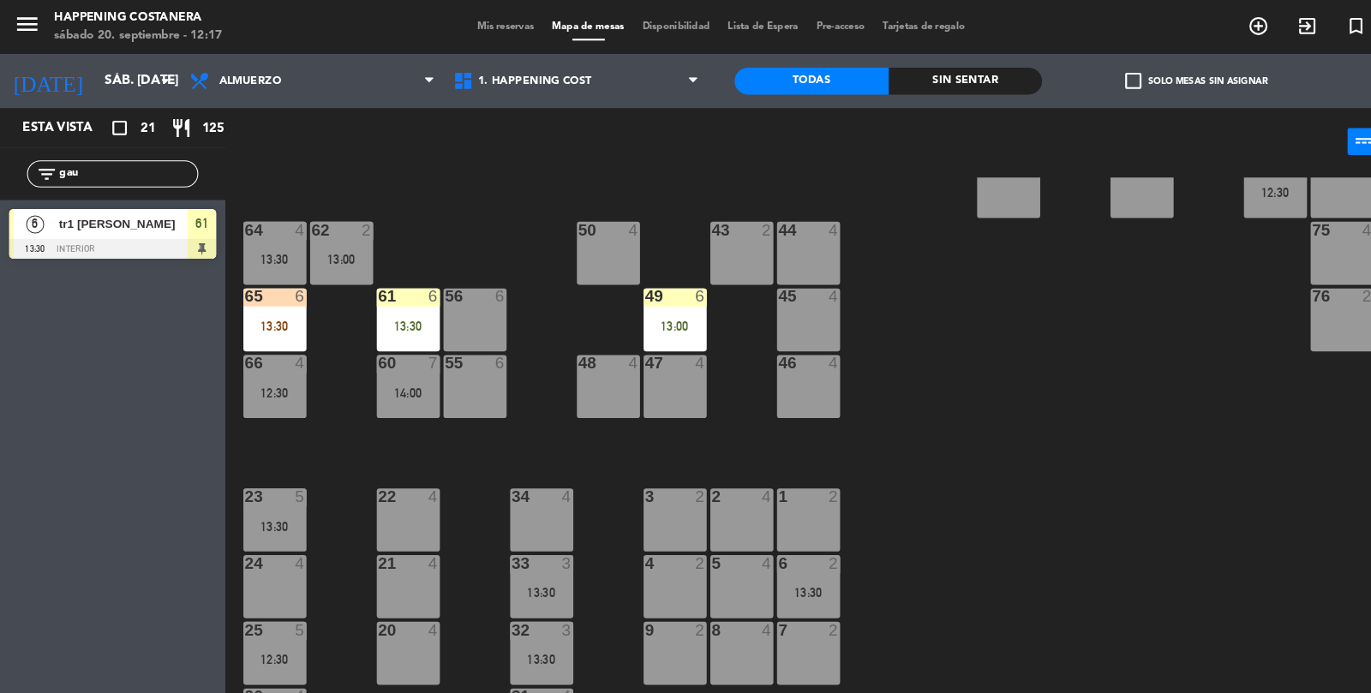
click at [125, 160] on input "gau" at bounding box center [121, 165] width 133 height 19
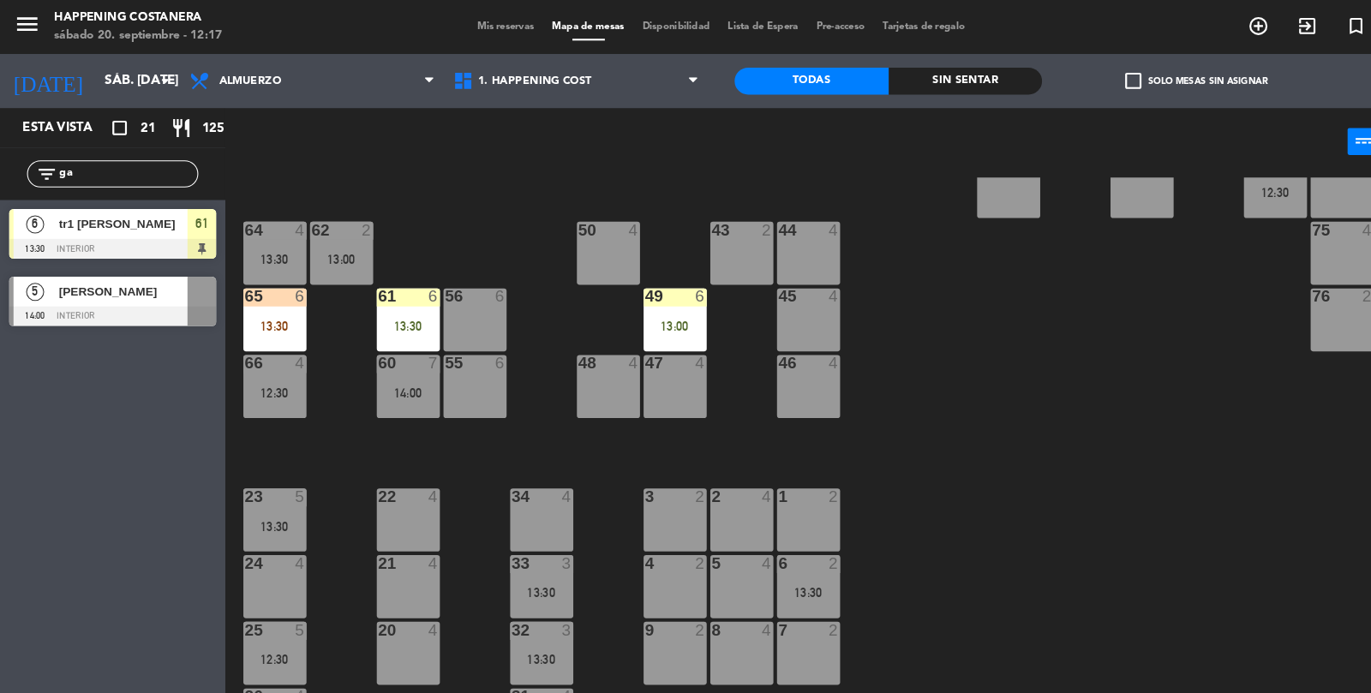
type input "g"
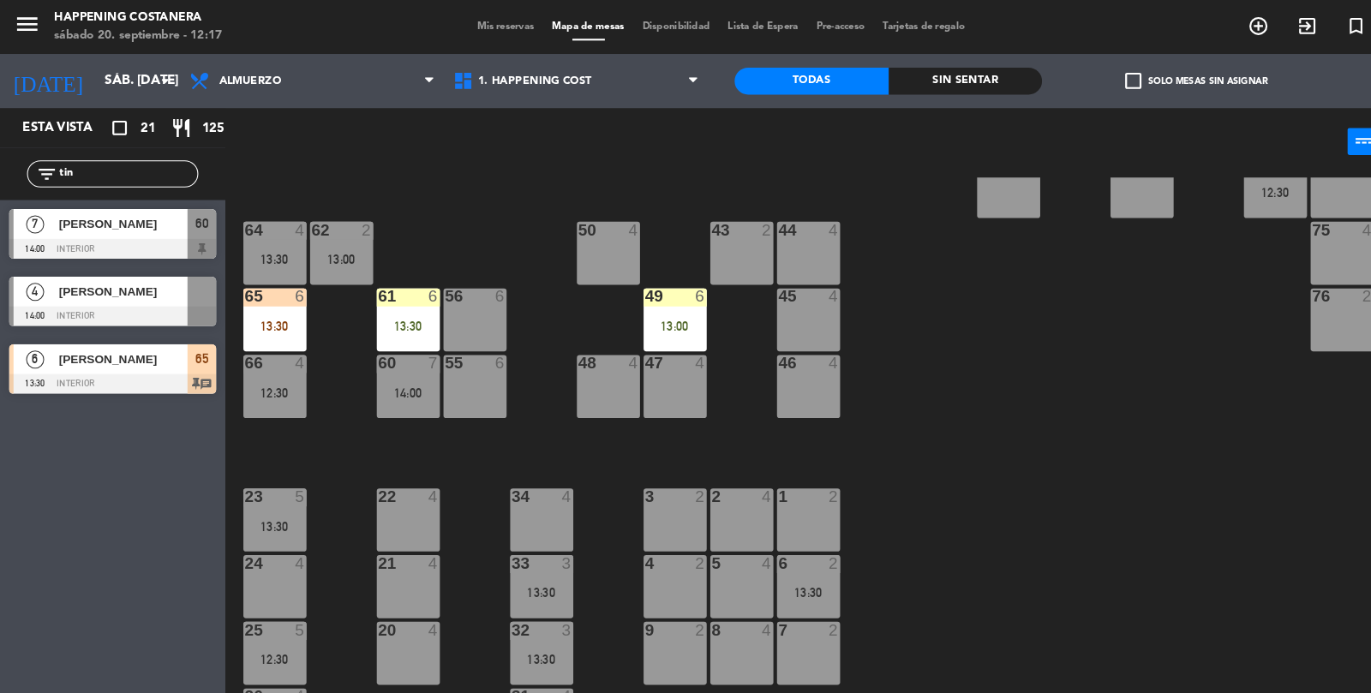
type input "tin"
click at [129, 296] on div at bounding box center [107, 300] width 197 height 19
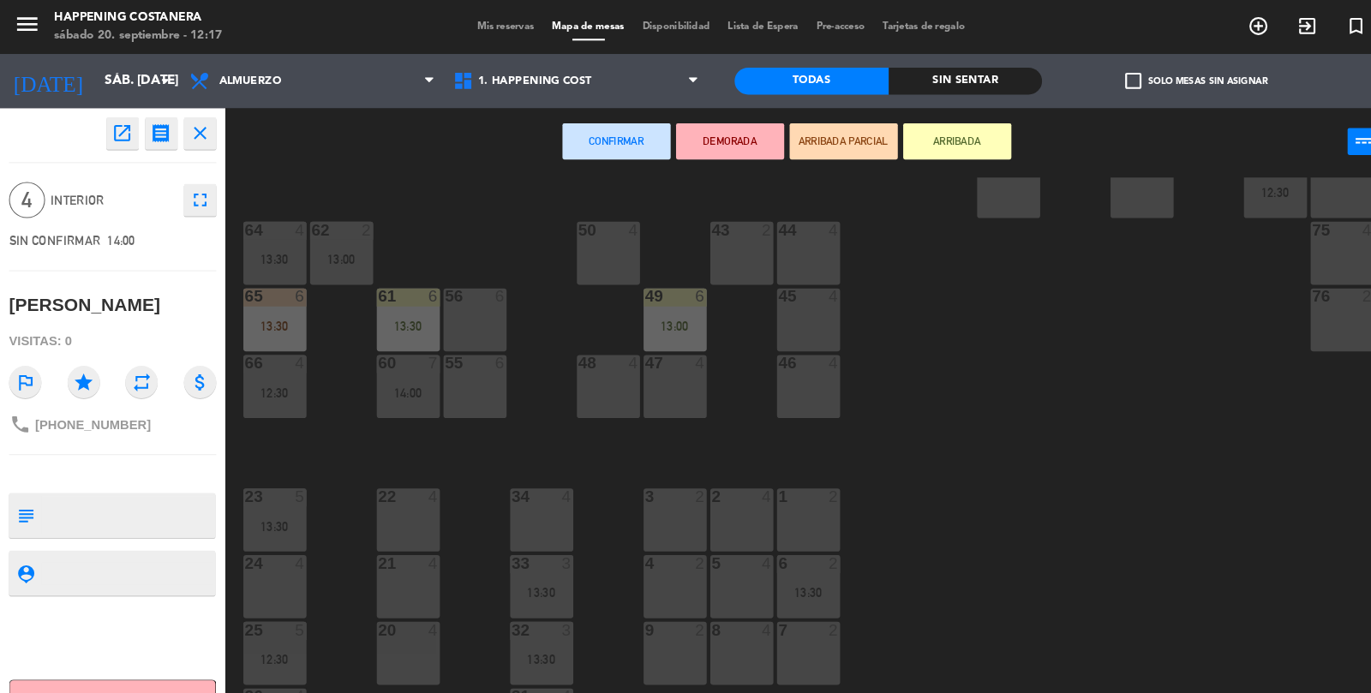
click at [778, 355] on div "46 4" at bounding box center [769, 368] width 60 height 60
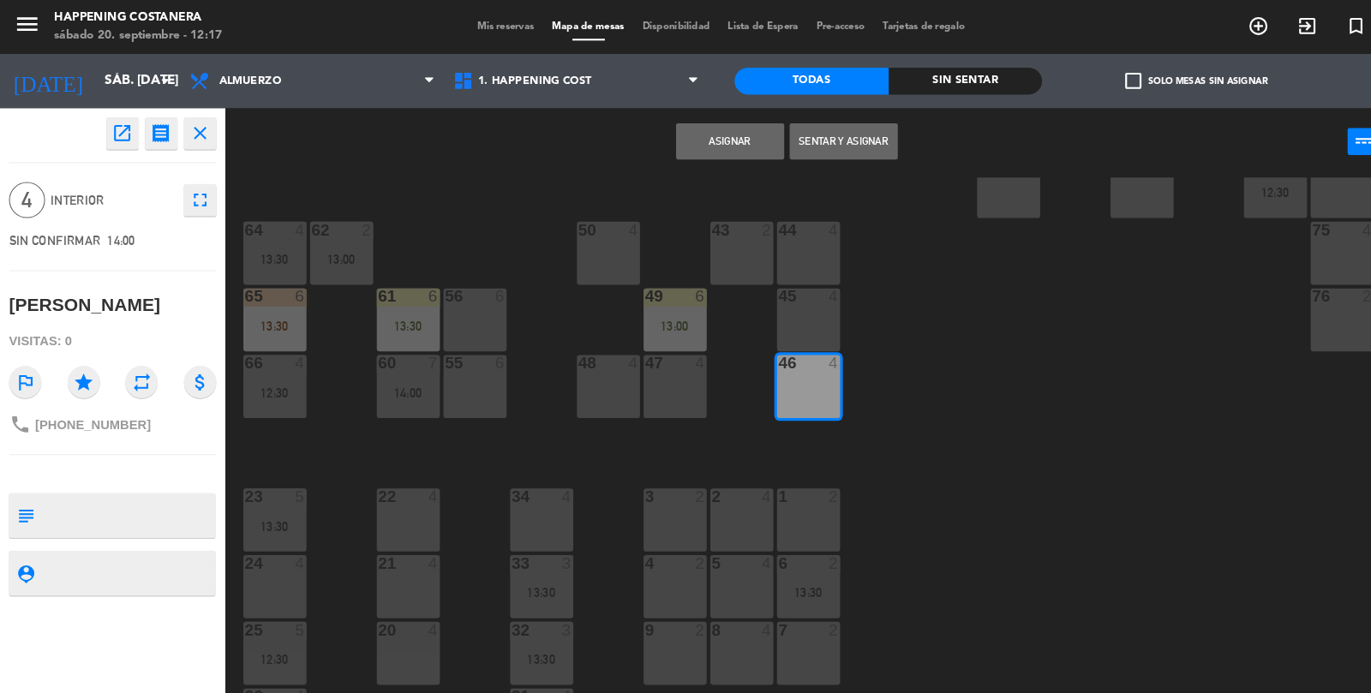
click at [696, 135] on button "Asignar" at bounding box center [694, 134] width 103 height 34
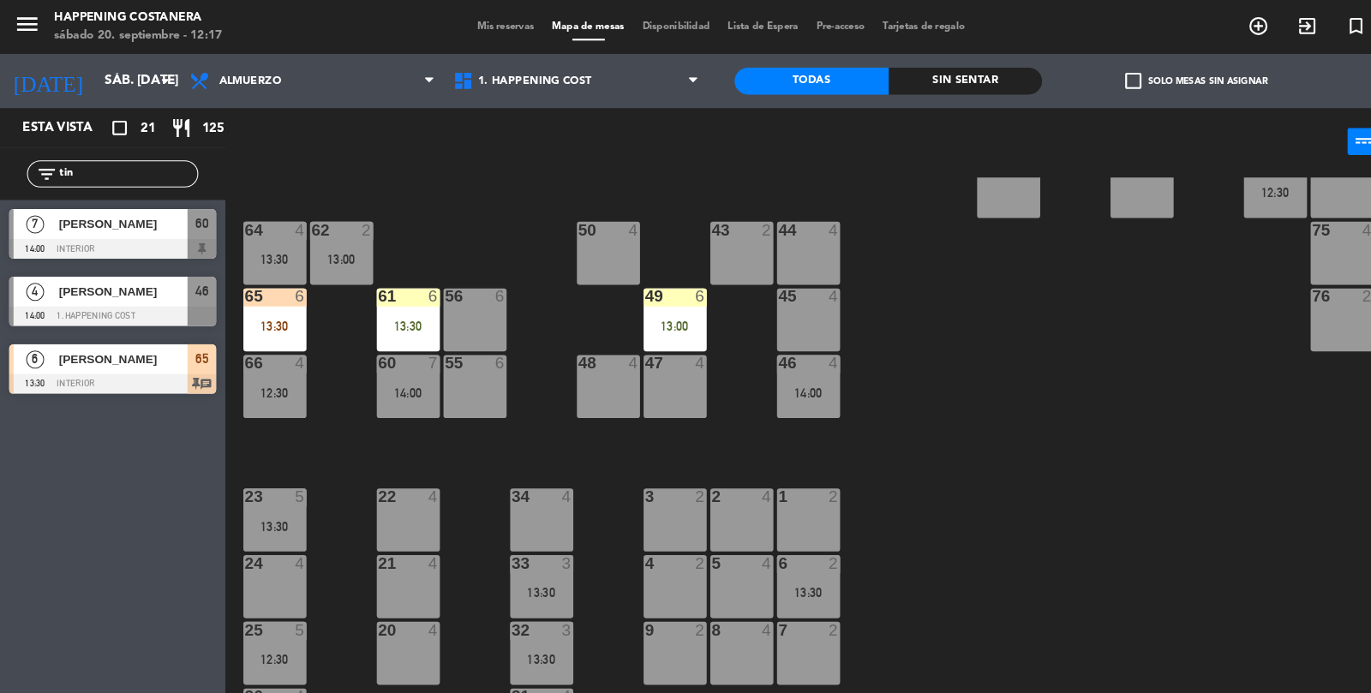
click at [128, 302] on div at bounding box center [107, 300] width 197 height 19
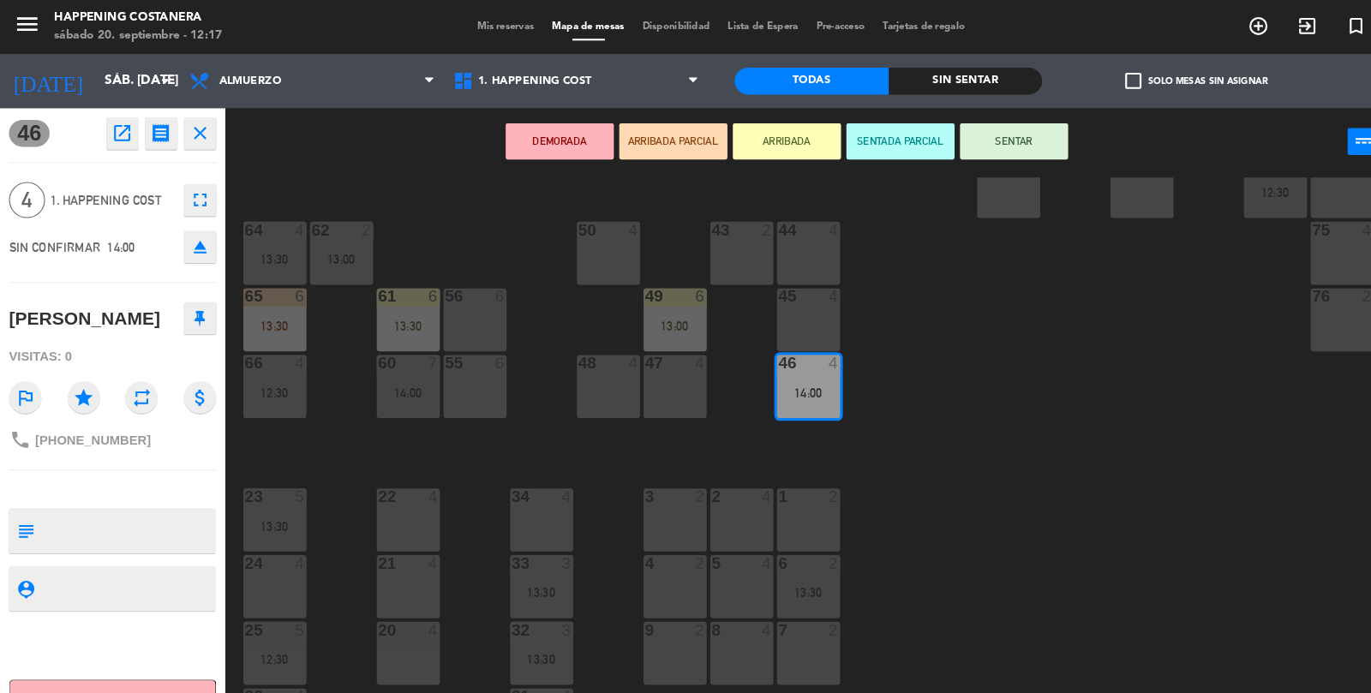
click at [641, 123] on button "ARRIBADA PARCIAL" at bounding box center [640, 134] width 103 height 34
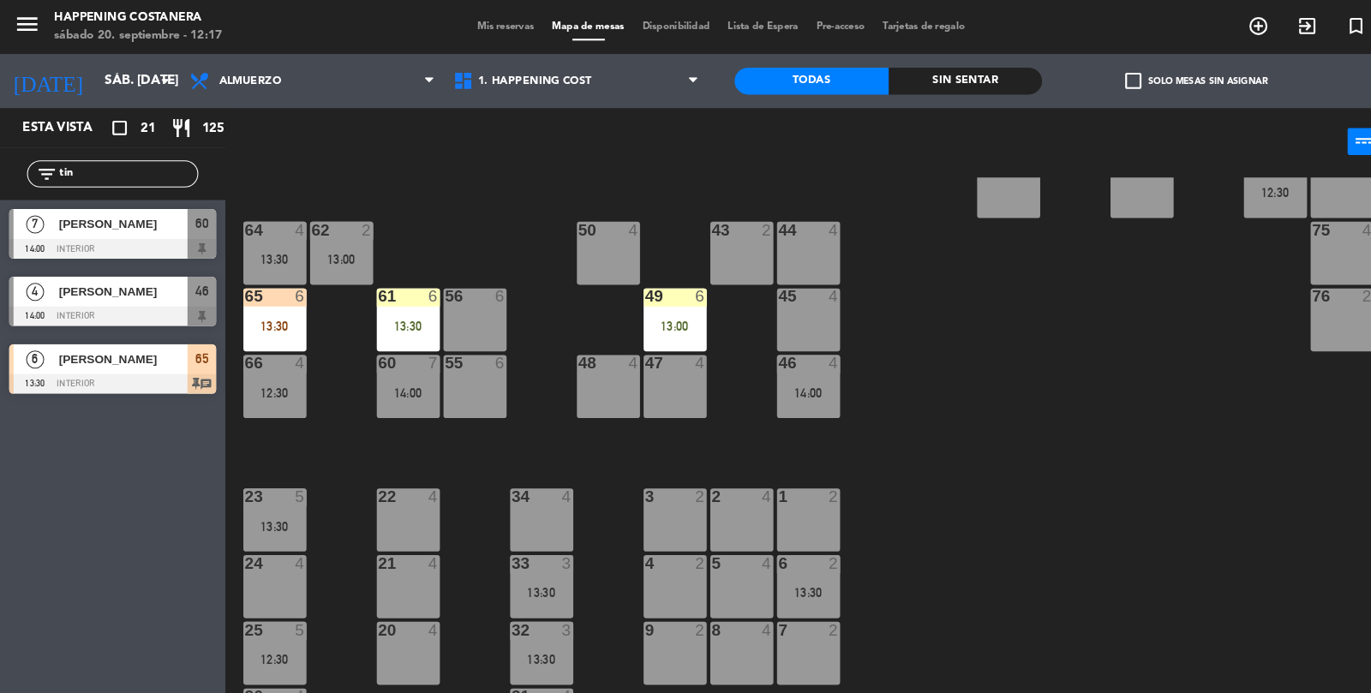
click at [138, 165] on input "tin" at bounding box center [121, 165] width 133 height 19
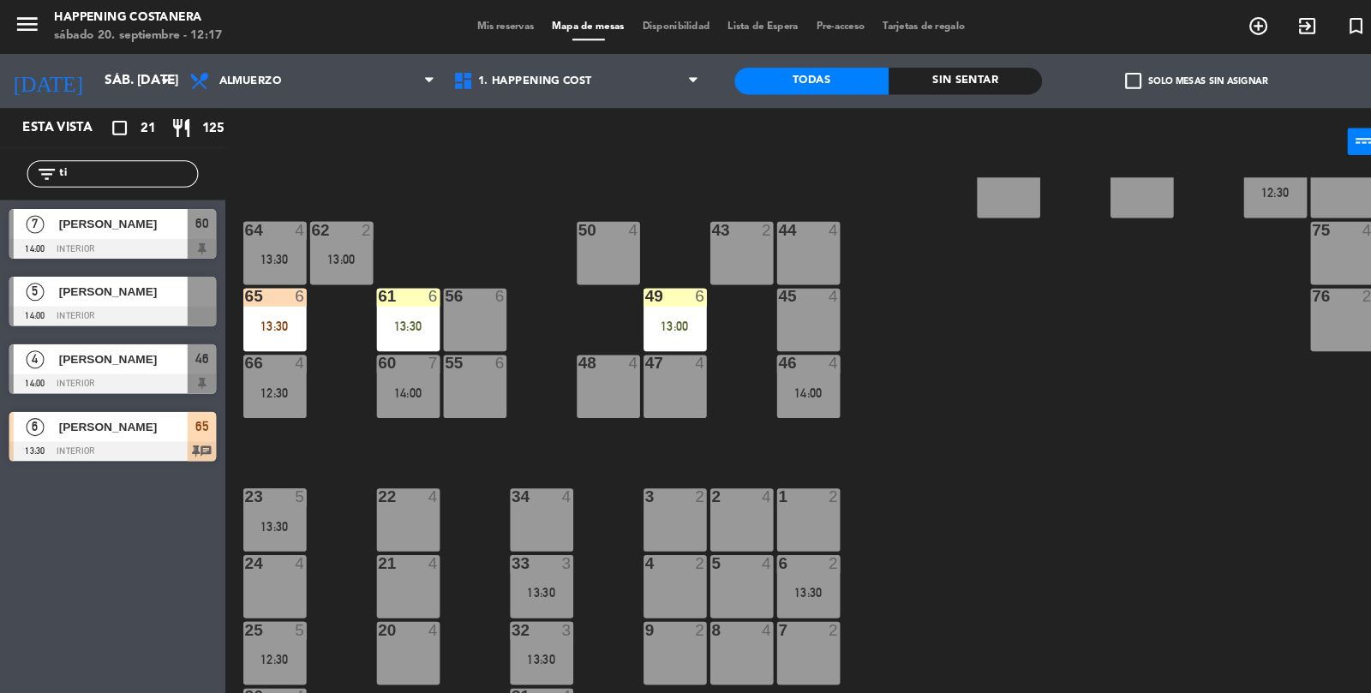
type input "t"
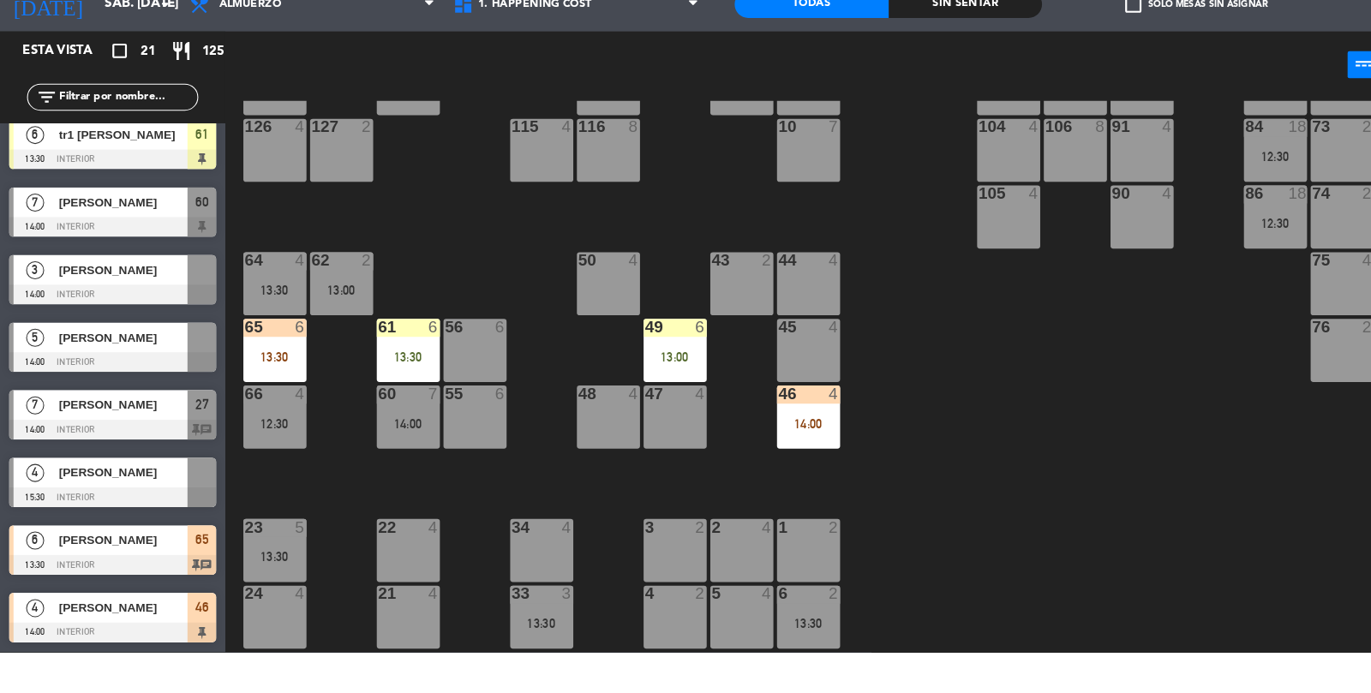
scroll to position [0, 0]
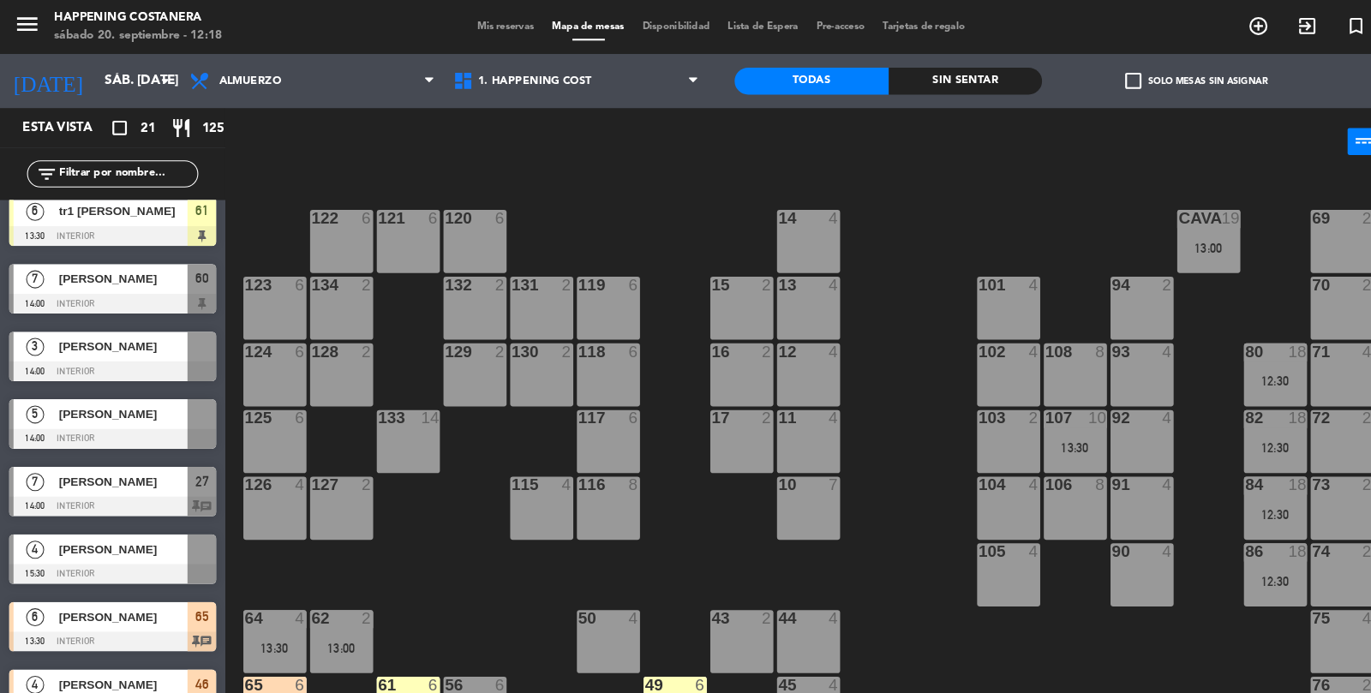
click at [489, 23] on span "Mis reservas" at bounding box center [481, 25] width 71 height 9
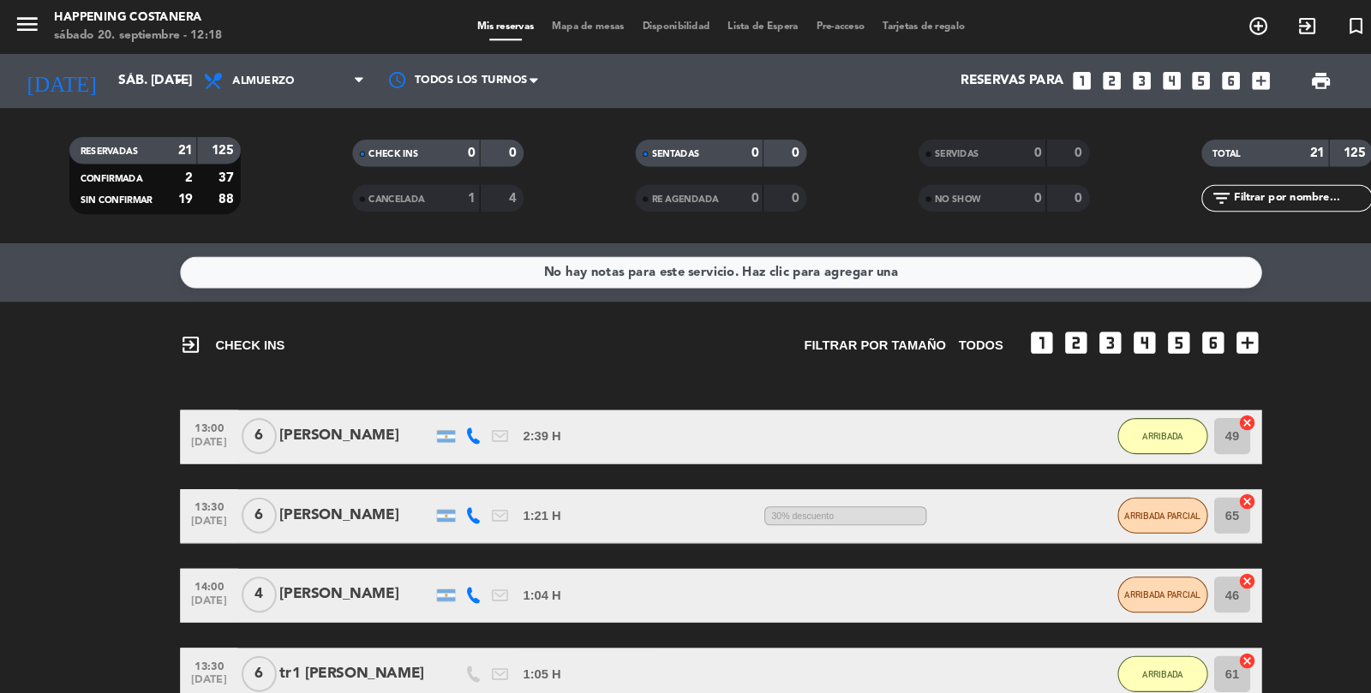
click at [567, 23] on span "Mapa de mesas" at bounding box center [560, 25] width 86 height 9
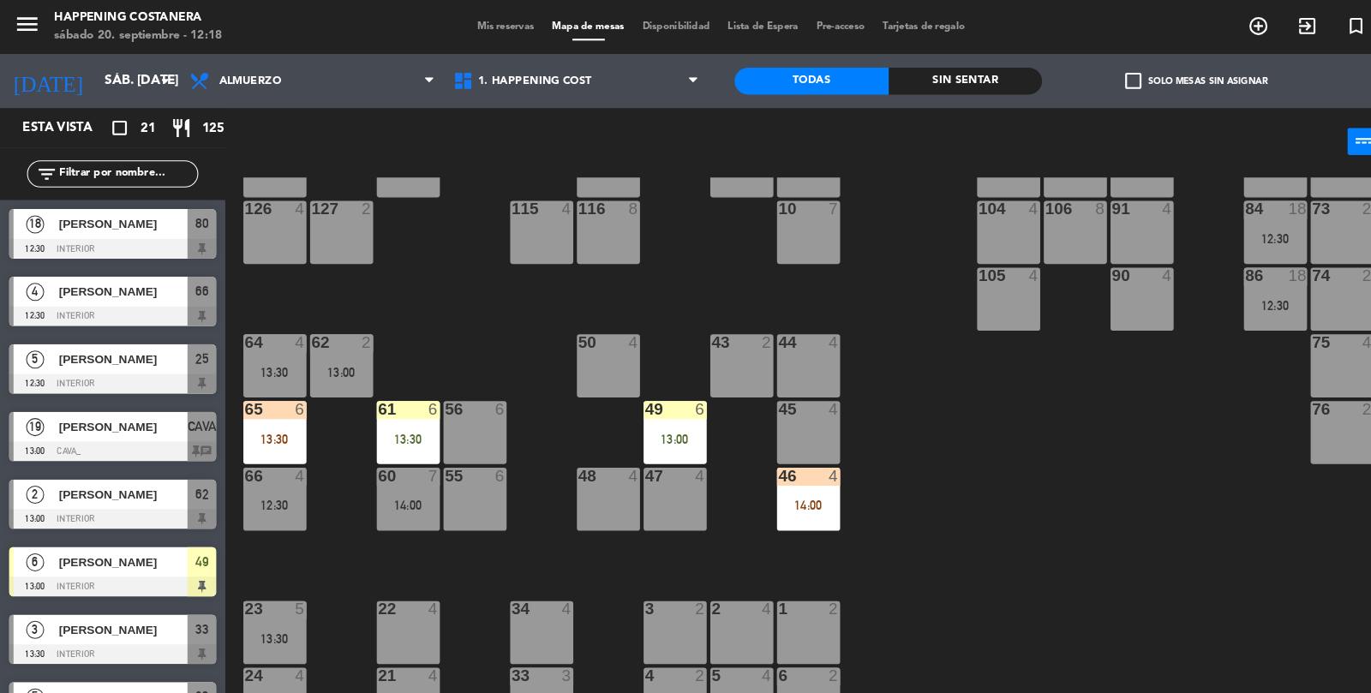
scroll to position [452, 0]
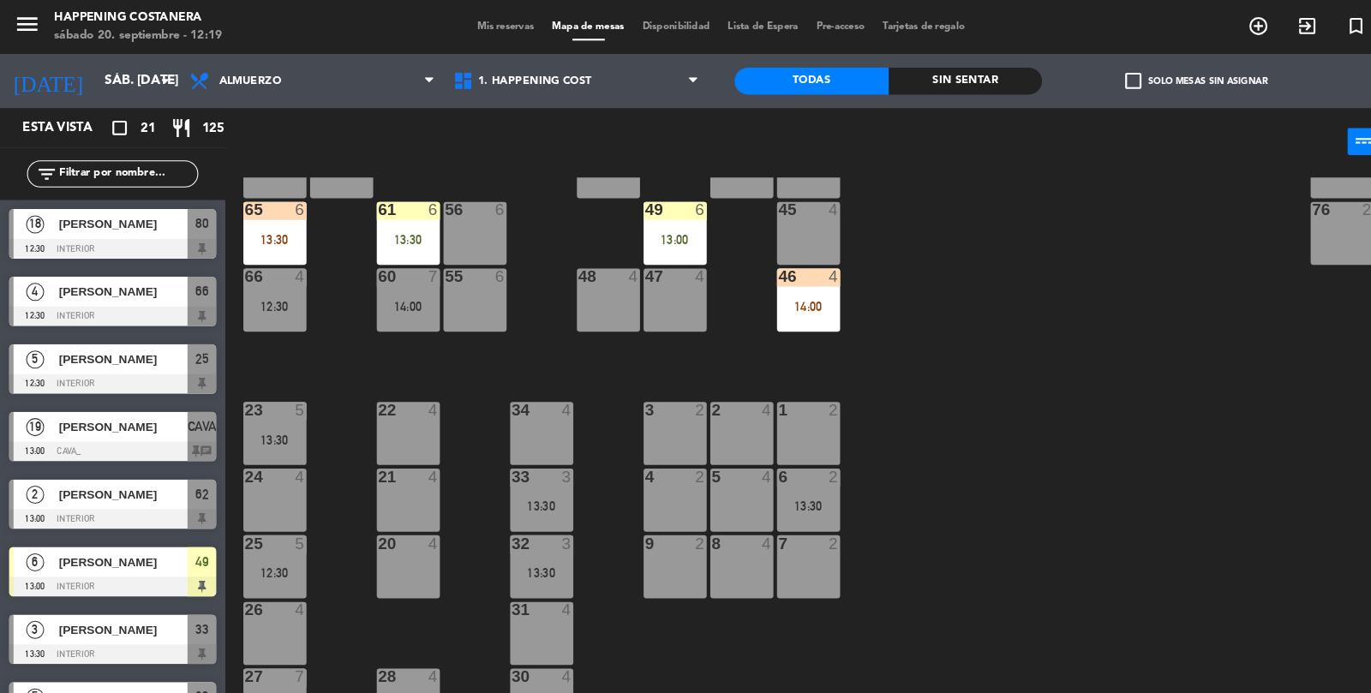
click at [1170, 450] on div "69 2 122 6 121 6 120 6 14 4 CAVA 19 13:00 101 4 94 2 70 2 123 6 131 2 134 2 132…" at bounding box center [799, 432] width 1143 height 526
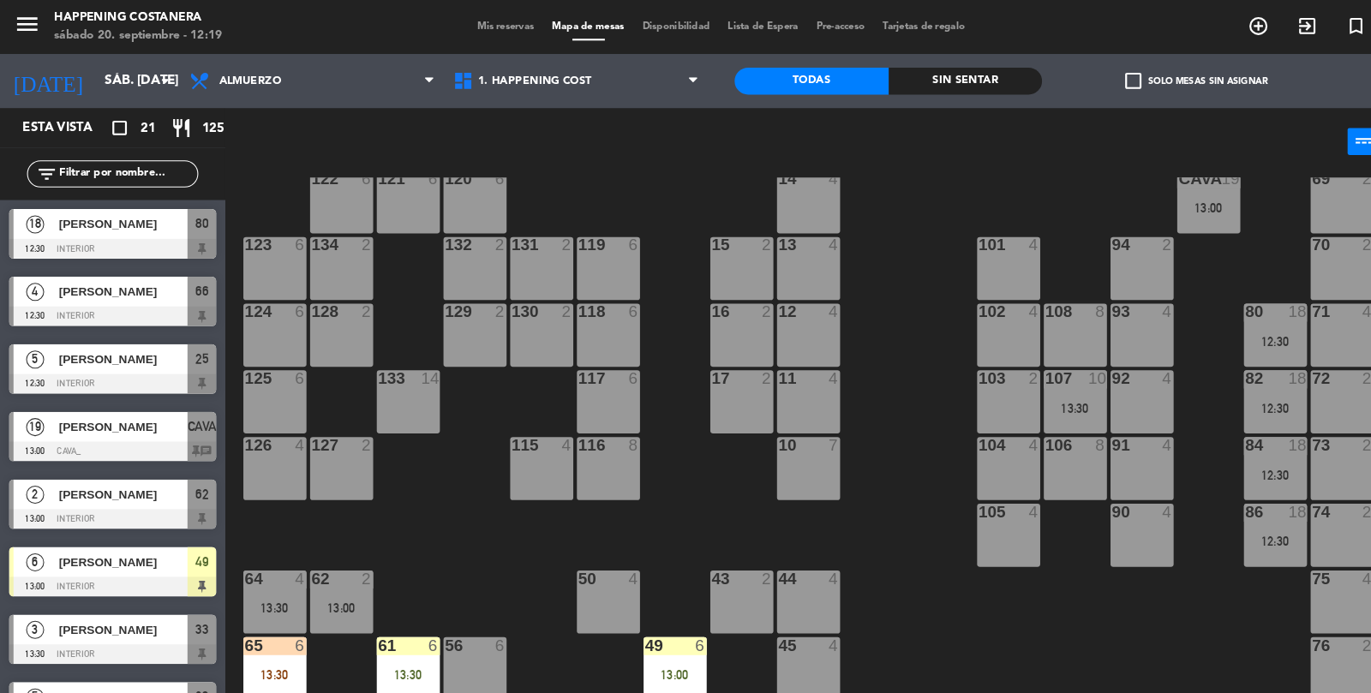
scroll to position [0, 0]
